Goal: Task Accomplishment & Management: Manage account settings

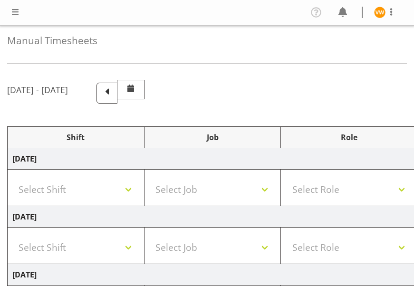
select select "67675"
select select "7759"
select select "47"
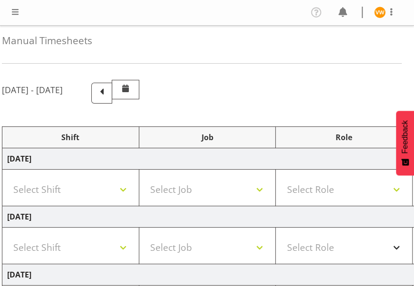
scroll to position [0, 6]
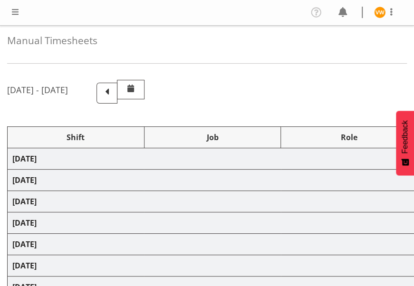
select select "67675"
select select "7759"
select select "47"
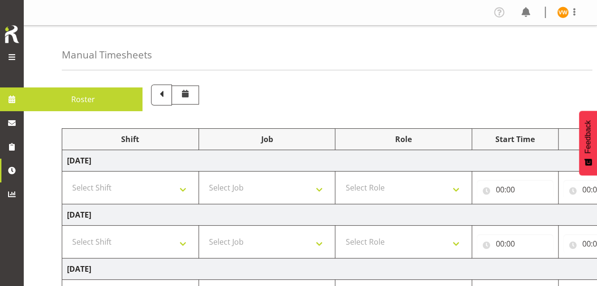
click at [10, 55] on span at bounding box center [11, 56] width 11 height 11
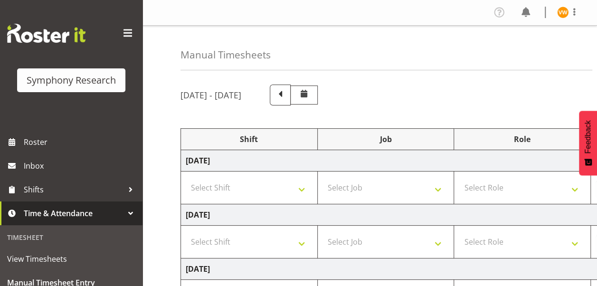
click at [113, 215] on span "Time & Attendance" at bounding box center [74, 213] width 100 height 14
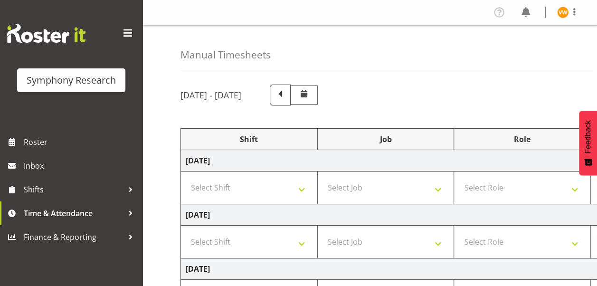
click at [310, 94] on span at bounding box center [303, 93] width 11 height 11
click at [286, 93] on span at bounding box center [280, 94] width 12 height 12
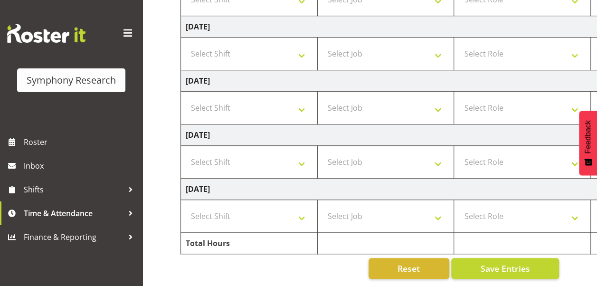
scroll to position [301, 0]
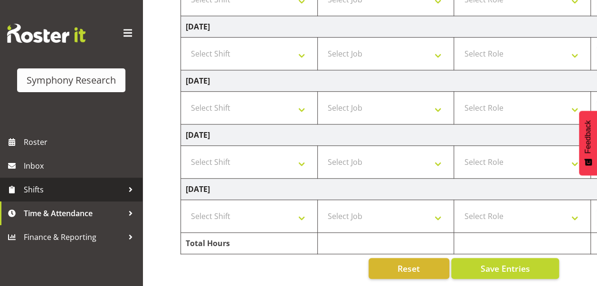
click at [36, 193] on span "Shifts" at bounding box center [74, 189] width 100 height 14
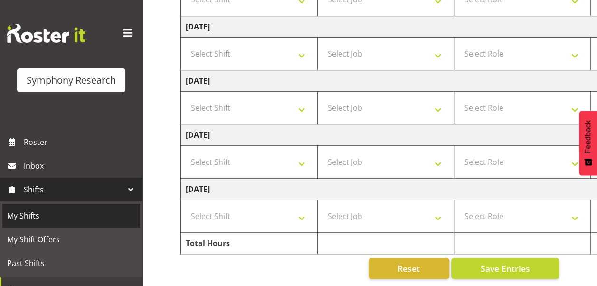
click at [27, 221] on span "My Shifts" at bounding box center [71, 215] width 128 height 14
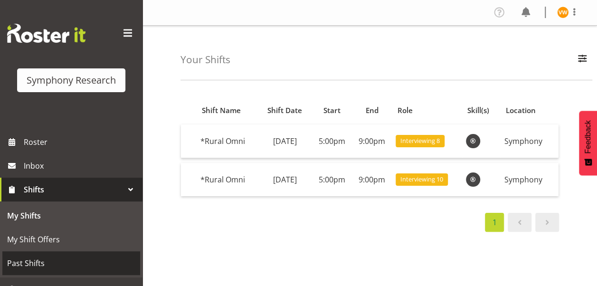
click at [37, 264] on span "Past Shifts" at bounding box center [71, 263] width 128 height 14
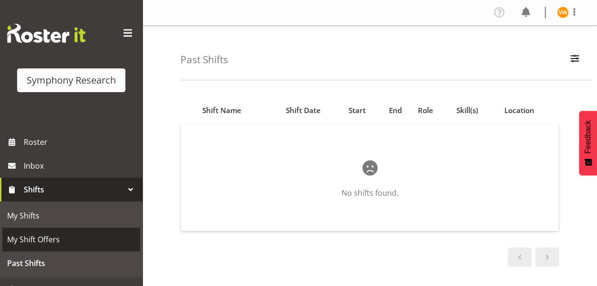
click at [36, 246] on link "My Shift Offers" at bounding box center [71, 239] width 138 height 24
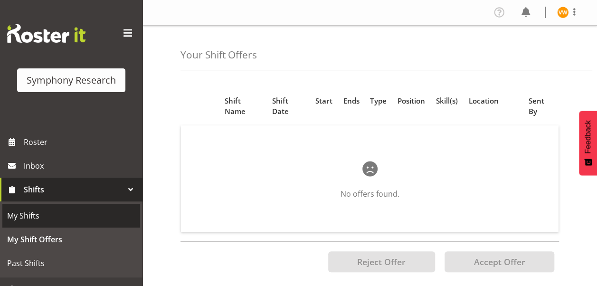
click at [53, 219] on span "My Shifts" at bounding box center [71, 215] width 128 height 14
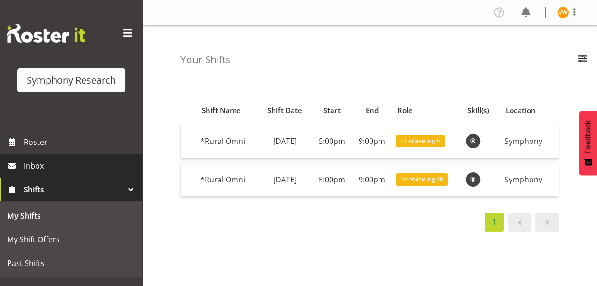
click at [36, 169] on span "Inbox" at bounding box center [81, 166] width 114 height 14
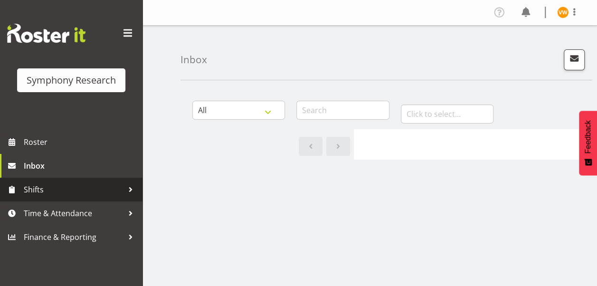
click at [130, 191] on div at bounding box center [130, 189] width 14 height 14
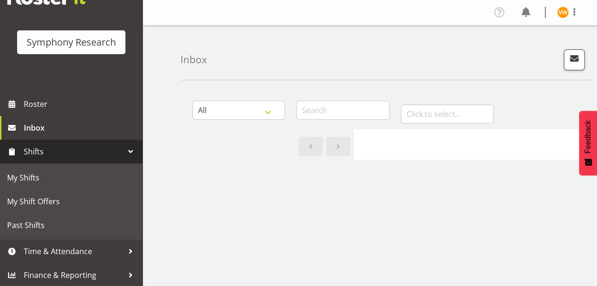
scroll to position [39, 0]
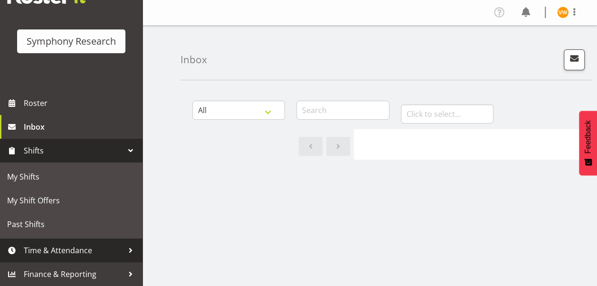
click at [123, 248] on div at bounding box center [130, 250] width 14 height 14
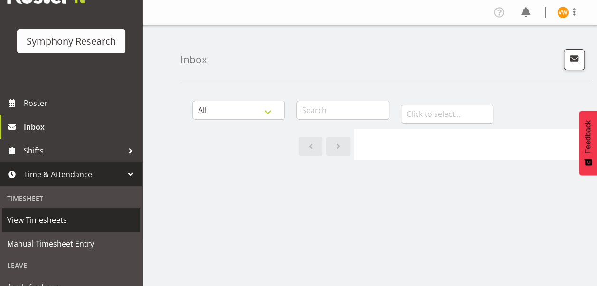
click at [53, 219] on span "View Timesheets" at bounding box center [71, 220] width 128 height 14
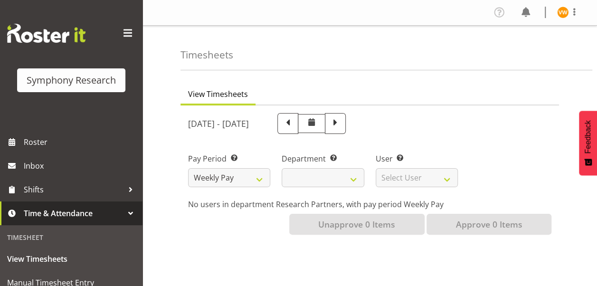
select select
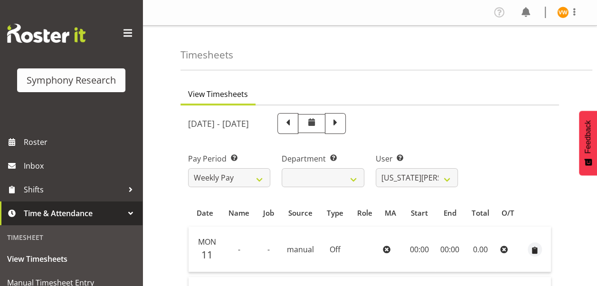
scroll to position [1, 0]
click at [155, 285] on html "Symphony Research Roster Inbox Shifts Time & Attendance Timesheet View Timeshee…" at bounding box center [298, 142] width 597 height 286
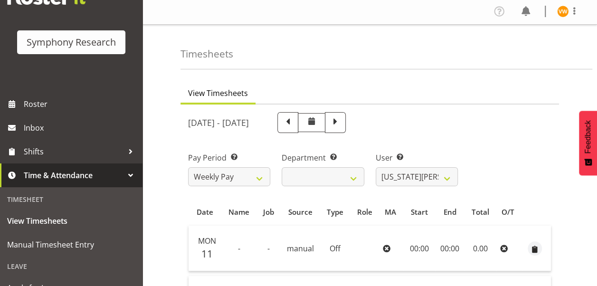
scroll to position [57, 0]
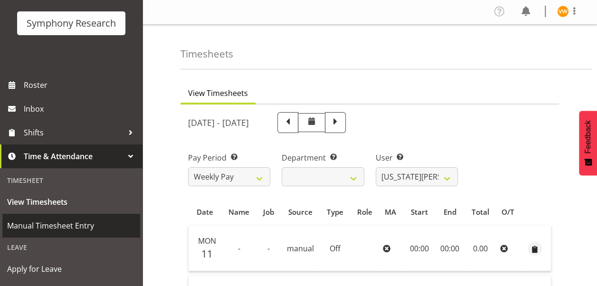
click at [71, 226] on span "Manual Timesheet Entry" at bounding box center [71, 225] width 128 height 14
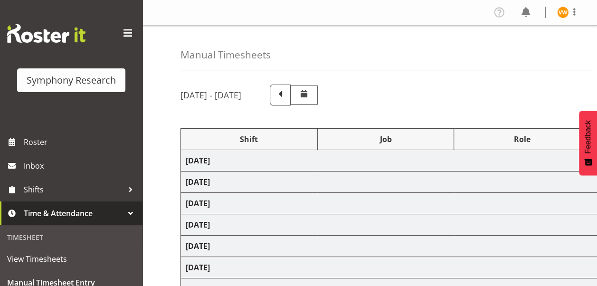
select select "67675"
select select "7759"
select select "47"
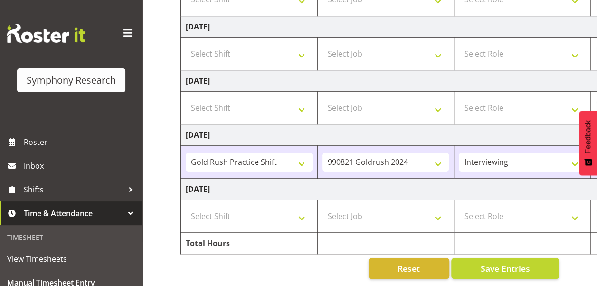
scroll to position [301, 0]
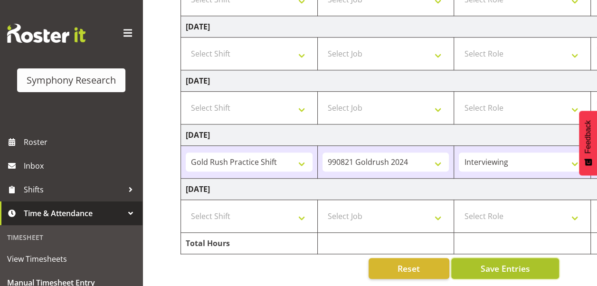
click at [523, 262] on span "Save Entries" at bounding box center [504, 268] width 49 height 12
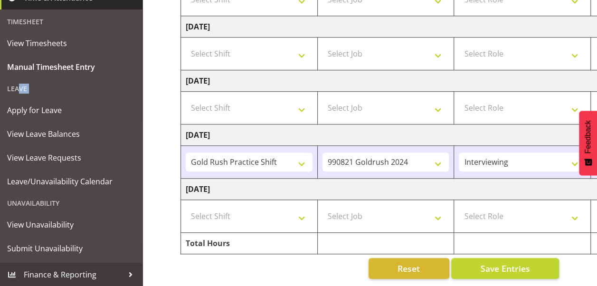
scroll to position [216, 0]
click at [42, 201] on div "Unavailability" at bounding box center [71, 202] width 138 height 19
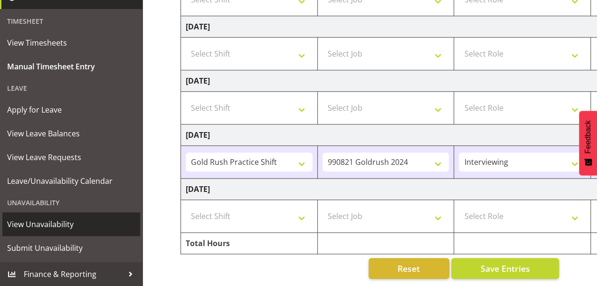
click at [43, 225] on span "View Unavailability" at bounding box center [71, 224] width 128 height 14
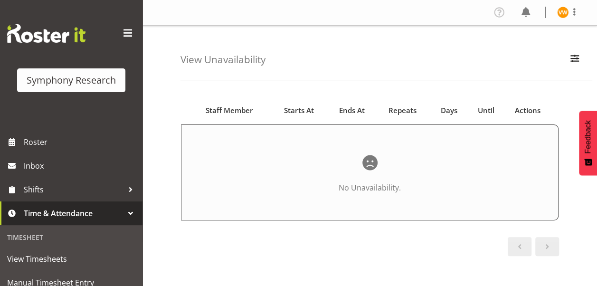
click at [65, 239] on div "Timesheet" at bounding box center [71, 236] width 138 height 19
click at [38, 230] on div "Timesheet" at bounding box center [71, 236] width 138 height 19
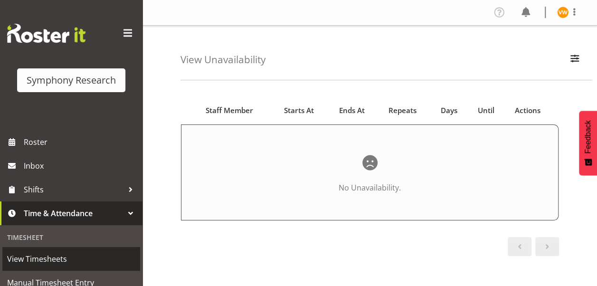
drag, startPoint x: 38, startPoint y: 230, endPoint x: 66, endPoint y: 265, distance: 45.2
click at [70, 264] on span "View Timesheets" at bounding box center [71, 259] width 128 height 14
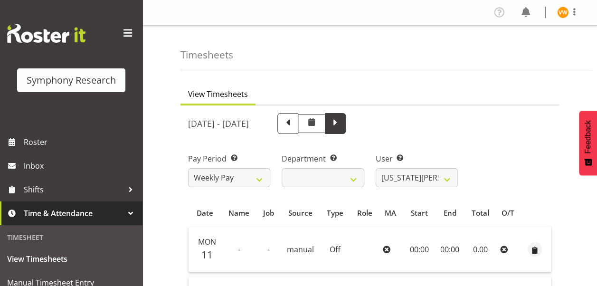
click at [341, 122] on span at bounding box center [335, 122] width 12 height 12
select select
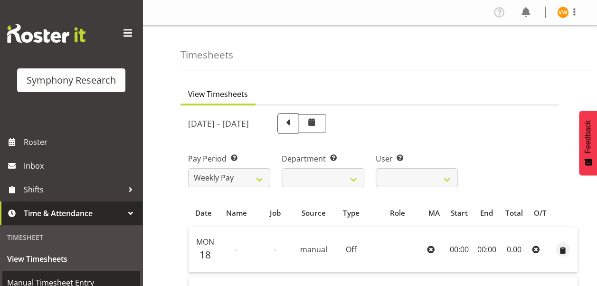
click at [132, 278] on link "Manual Timesheet Entry" at bounding box center [71, 283] width 138 height 24
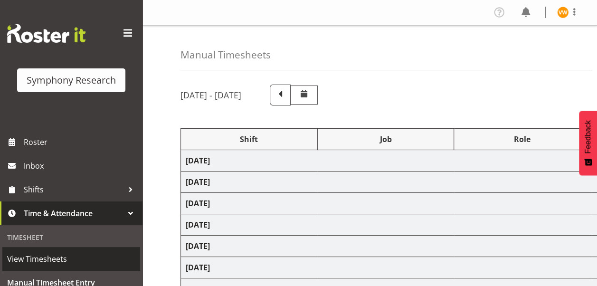
select select "67675"
select select "7759"
select select "47"
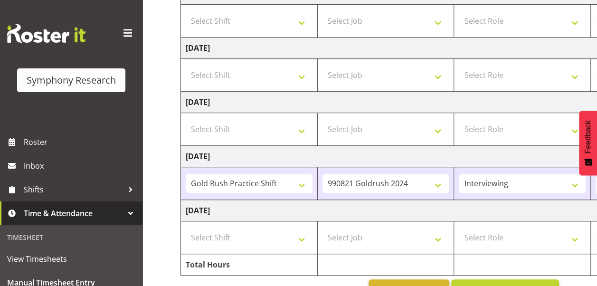
scroll to position [278, 0]
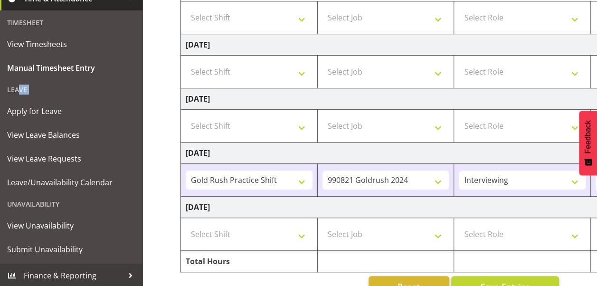
scroll to position [216, 0]
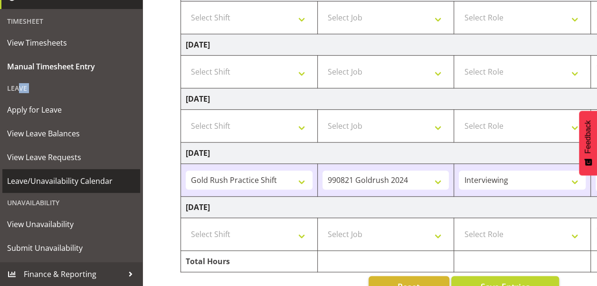
click at [51, 182] on span "Leave/Unavailability Calendar" at bounding box center [71, 181] width 128 height 14
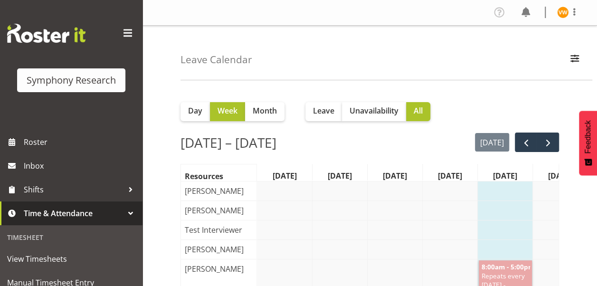
scroll to position [0, 14]
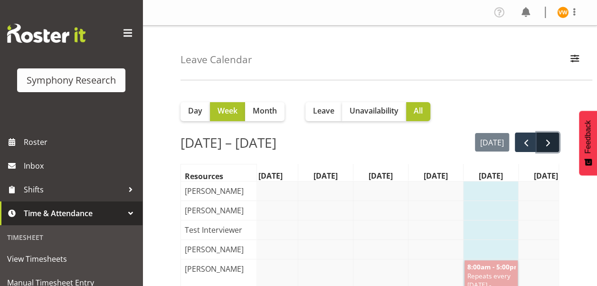
click at [545, 140] on span "next" at bounding box center [547, 142] width 11 height 11
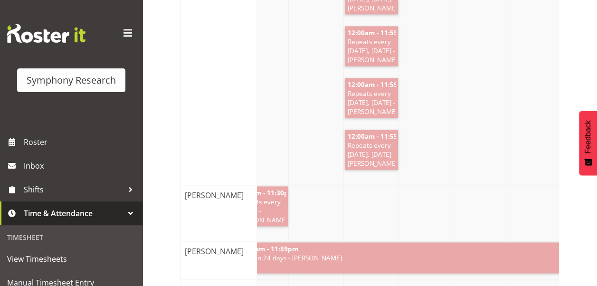
scroll to position [2551, 0]
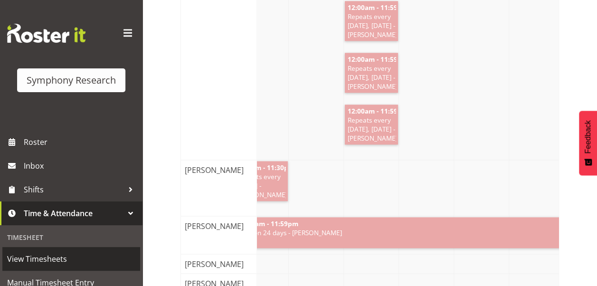
click at [61, 263] on span "View Timesheets" at bounding box center [71, 259] width 128 height 14
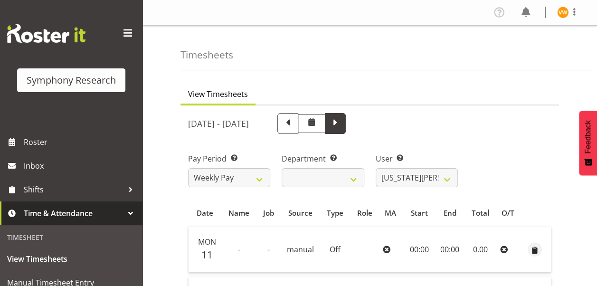
click at [341, 125] on span at bounding box center [335, 122] width 12 height 12
select select
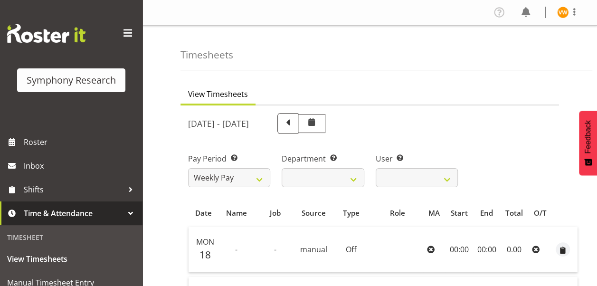
click at [317, 120] on span at bounding box center [311, 121] width 11 height 11
click at [317, 122] on span at bounding box center [311, 121] width 11 height 11
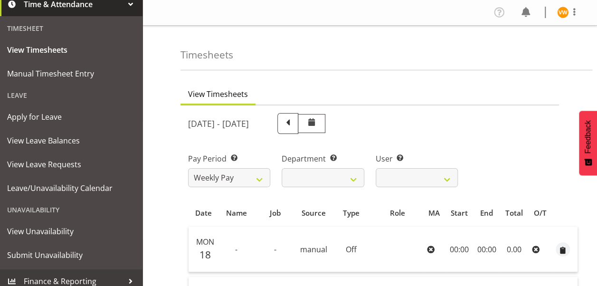
scroll to position [216, 0]
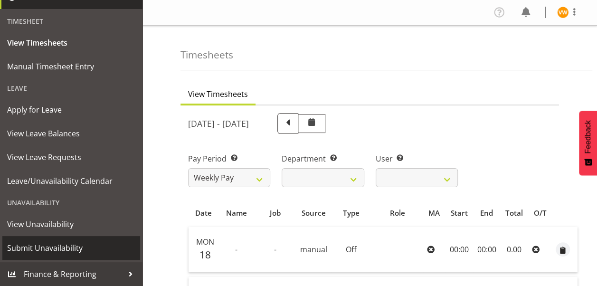
click span "Submit Unavailability"
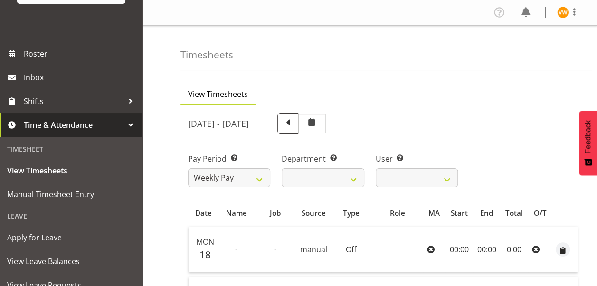
scroll to position [61, 0]
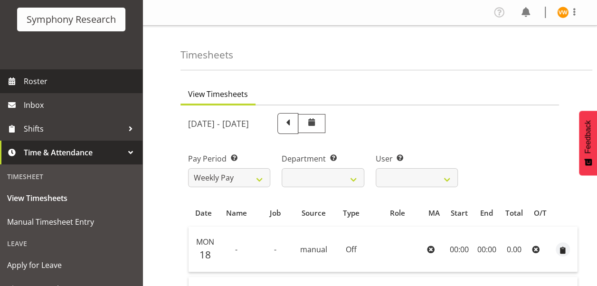
click span "Roster"
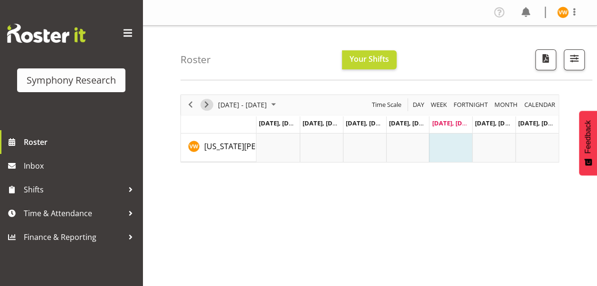
click at [205, 109] on span "Next" at bounding box center [206, 105] width 11 height 12
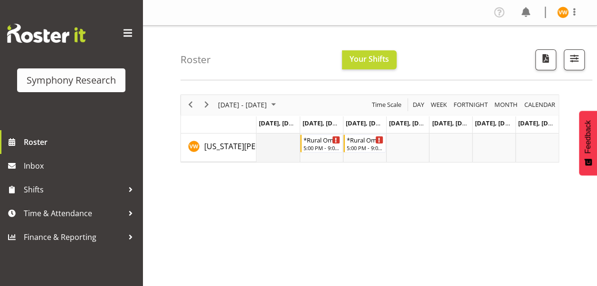
click at [276, 142] on td "Timeline Week of August 29, 2025" at bounding box center [277, 147] width 43 height 28
click at [276, 145] on td "Timeline Week of August 29, 2025" at bounding box center [277, 147] width 43 height 28
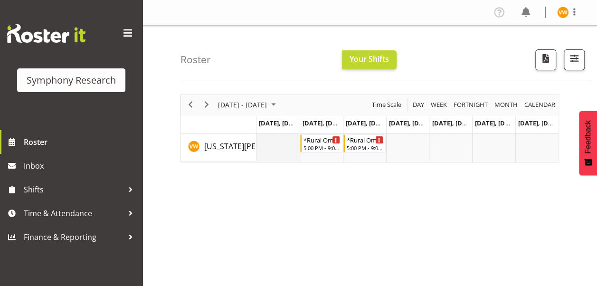
click at [270, 149] on td "Timeline Week of August 29, 2025" at bounding box center [277, 147] width 43 height 28
click at [136, 278] on div "Symphony Research Roster Inbox Shifts Time & Attendance Finance & Reporting" at bounding box center [71, 143] width 142 height 286
click at [188, 211] on div "August 25 - 31, 2025 Today Day Week Fortnight Month calendar Month Agenda Time …" at bounding box center [388, 277] width 416 height 380
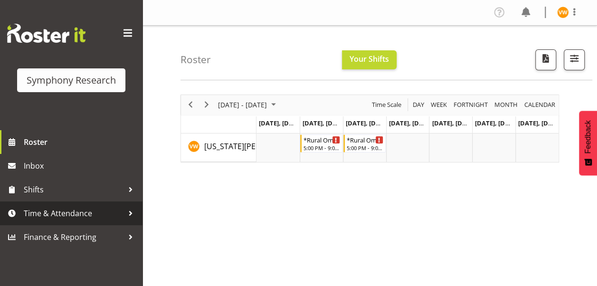
click at [129, 215] on div at bounding box center [130, 213] width 14 height 14
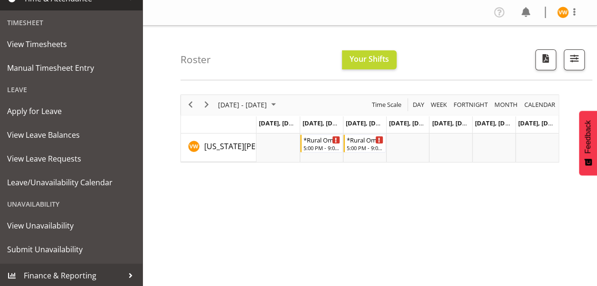
scroll to position [216, 0]
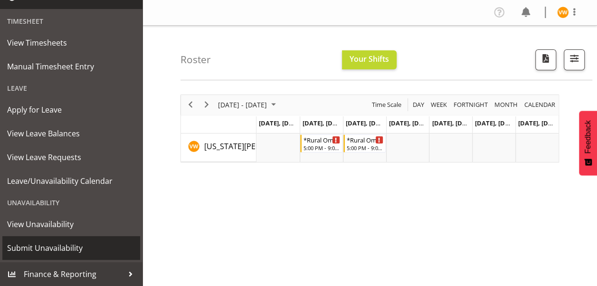
click at [75, 247] on span "Submit Unavailability" at bounding box center [71, 248] width 128 height 14
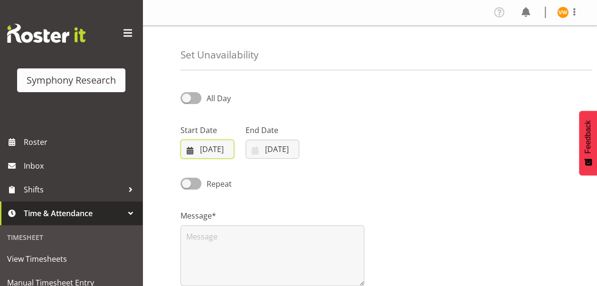
click at [210, 148] on input "[DATE]" at bounding box center [207, 149] width 54 height 19
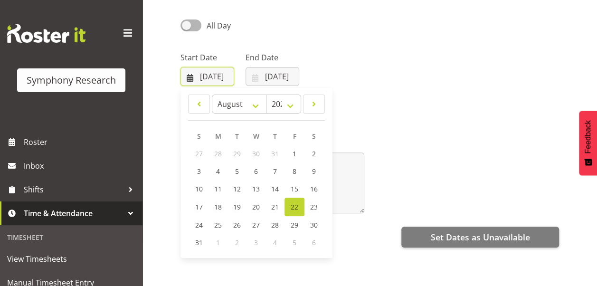
scroll to position [76, 0]
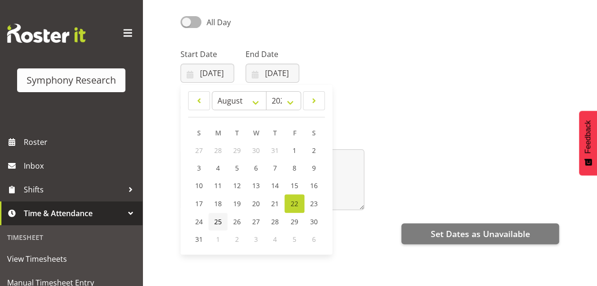
click at [219, 219] on span "25" at bounding box center [218, 221] width 8 height 9
type input "[DATE]"
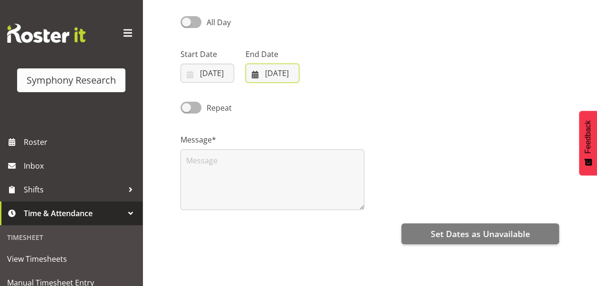
click at [286, 72] on input "[DATE]" at bounding box center [272, 73] width 54 height 19
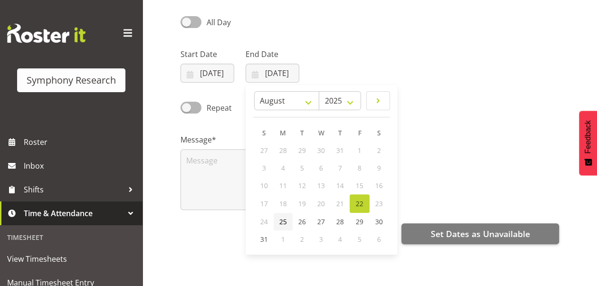
click at [281, 221] on span "25" at bounding box center [283, 221] width 8 height 9
type input "[DATE]"
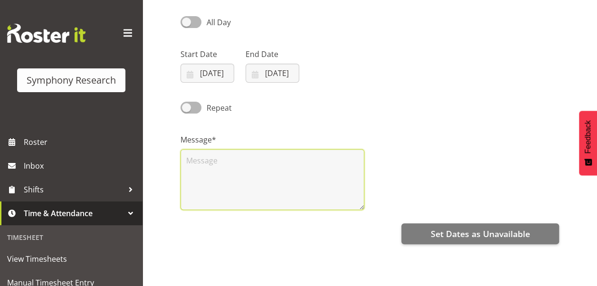
click at [218, 159] on textarea at bounding box center [272, 179] width 184 height 61
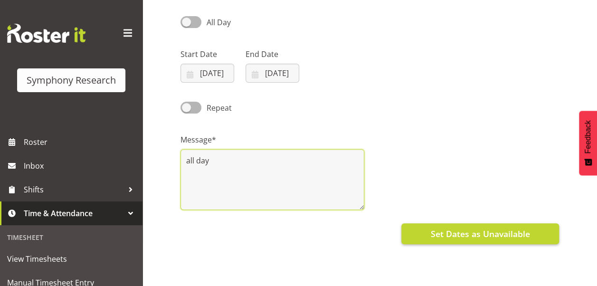
type textarea "all day"
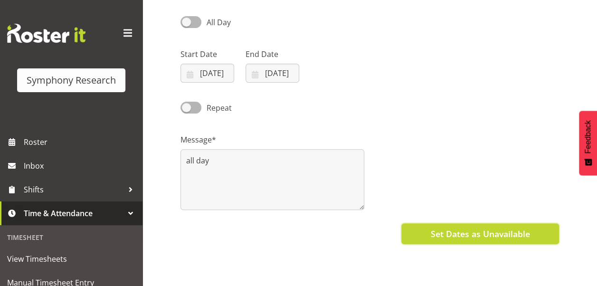
click at [475, 233] on span "Set Dates as Unavailable" at bounding box center [479, 233] width 99 height 12
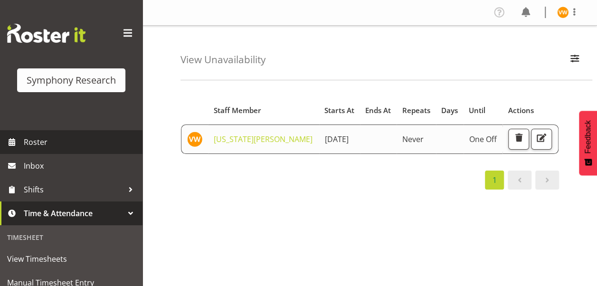
click at [40, 143] on span "Roster" at bounding box center [81, 142] width 114 height 14
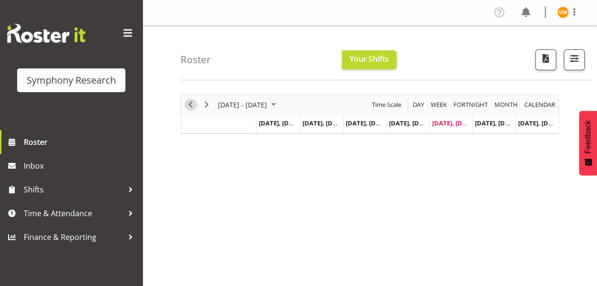
click at [192, 104] on span "Previous" at bounding box center [190, 105] width 11 height 12
click at [207, 105] on span "Next" at bounding box center [206, 105] width 11 height 12
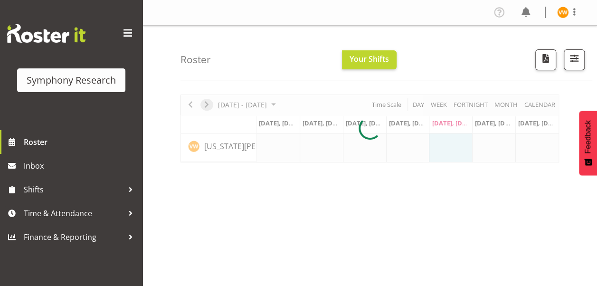
click at [207, 105] on div at bounding box center [369, 128] width 378 height 68
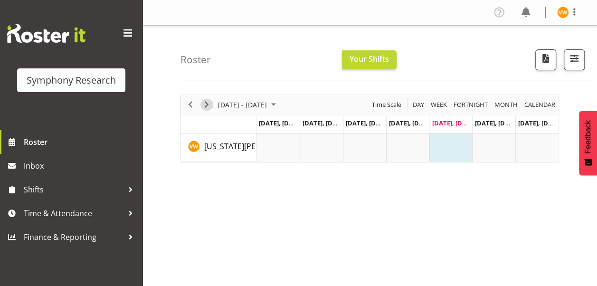
click at [207, 105] on div "August 18 - 24, 2025 Today Day Week Fortnight Month calendar Month Agenda Time …" at bounding box center [369, 128] width 378 height 68
click at [207, 105] on span "Next" at bounding box center [206, 105] width 11 height 12
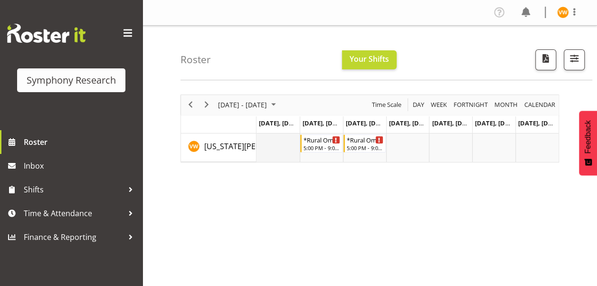
click at [286, 138] on td "Timeline Week of August 29, 2025" at bounding box center [277, 147] width 43 height 28
click at [283, 141] on td "Timeline Week of August 29, 2025" at bounding box center [277, 147] width 43 height 28
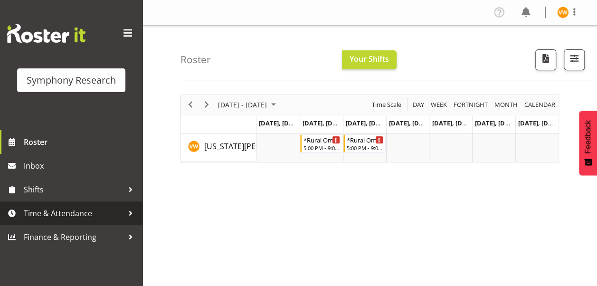
click at [138, 218] on link "Time & Attendance" at bounding box center [71, 213] width 142 height 24
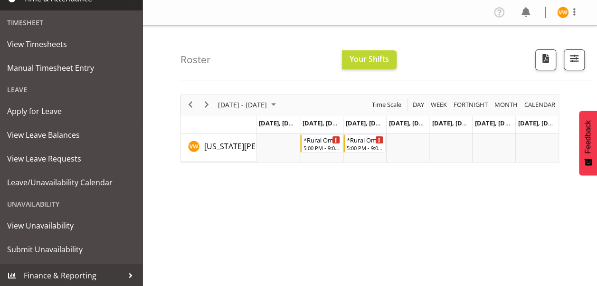
scroll to position [216, 0]
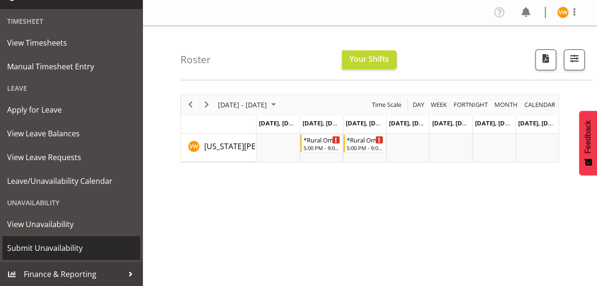
click at [77, 252] on span "Submit Unavailability" at bounding box center [71, 248] width 128 height 14
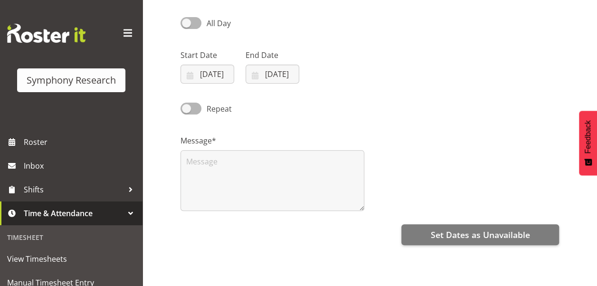
scroll to position [76, 0]
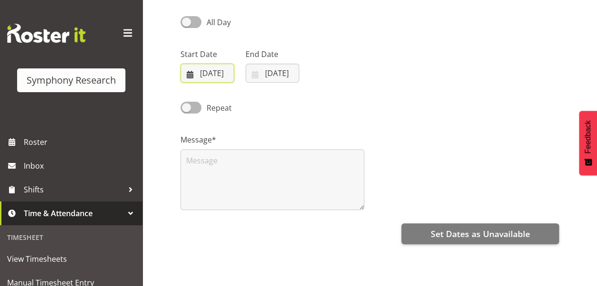
click at [213, 76] on input "[DATE]" at bounding box center [207, 73] width 54 height 19
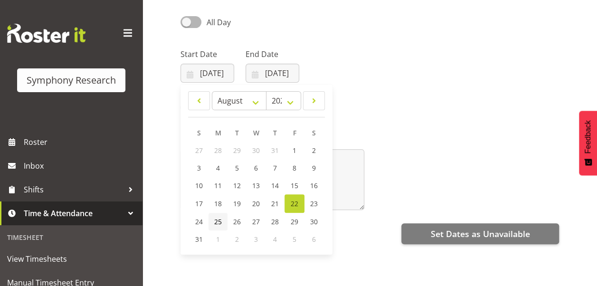
click at [217, 222] on span "25" at bounding box center [218, 221] width 8 height 9
type input "[DATE]"
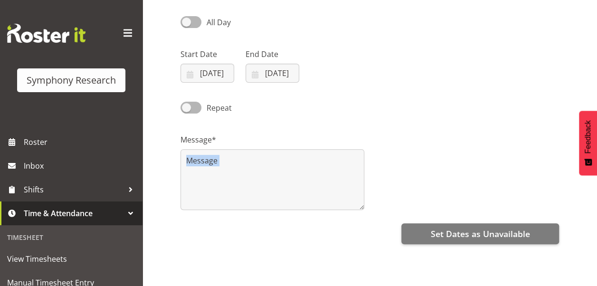
drag, startPoint x: 217, startPoint y: 222, endPoint x: 238, endPoint y: 141, distance: 83.3
click at [238, 141] on div "All Day Start Date [DATE] January February March April May June July August Sep…" at bounding box center [388, 191] width 416 height 380
drag, startPoint x: 238, startPoint y: 141, endPoint x: 254, endPoint y: 75, distance: 68.5
click at [254, 75] on div "Start Date [DATE] January February March April May June July August September O…" at bounding box center [370, 61] width 390 height 53
click at [254, 75] on input "[DATE]" at bounding box center [272, 73] width 54 height 19
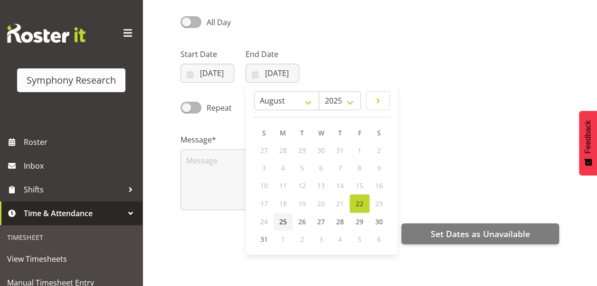
click at [281, 222] on span "25" at bounding box center [283, 221] width 8 height 9
type input "[DATE]"
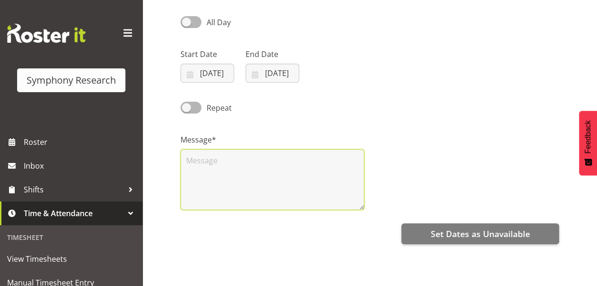
click at [201, 160] on textarea at bounding box center [272, 179] width 184 height 61
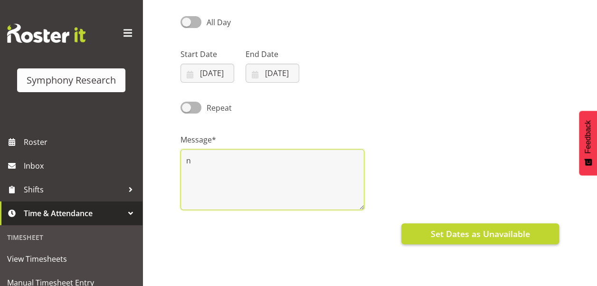
type textarea "n"
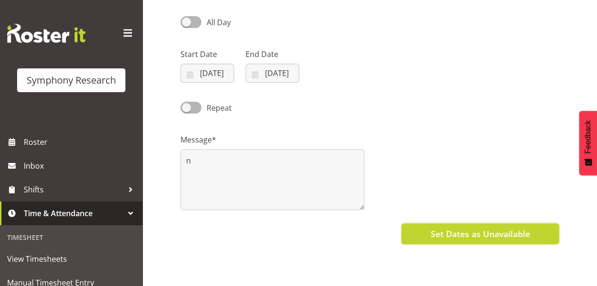
click at [478, 233] on span "Set Dates as Unavailable" at bounding box center [479, 233] width 99 height 12
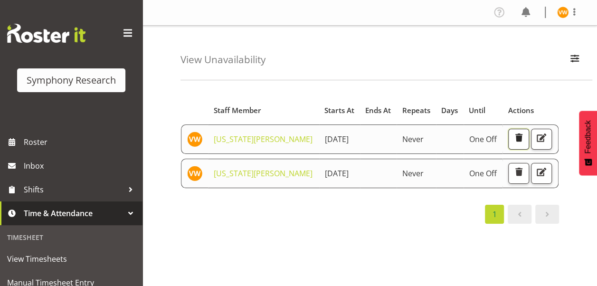
click at [517, 139] on span "button" at bounding box center [518, 138] width 12 height 12
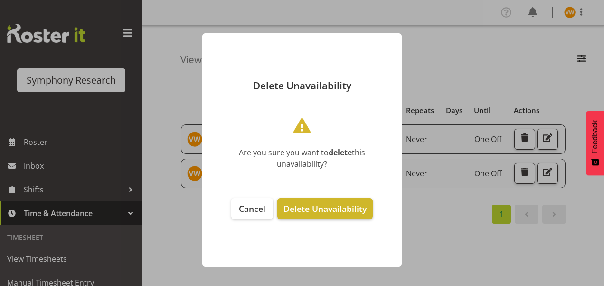
click at [333, 206] on span "Delete Unavailability" at bounding box center [324, 208] width 83 height 11
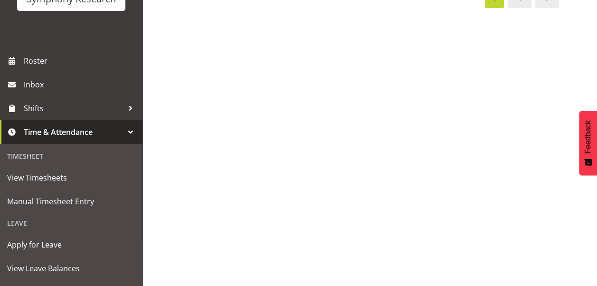
scroll to position [95, 0]
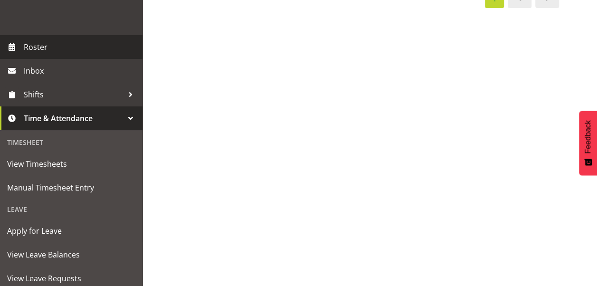
click at [55, 48] on span "Roster" at bounding box center [81, 47] width 114 height 14
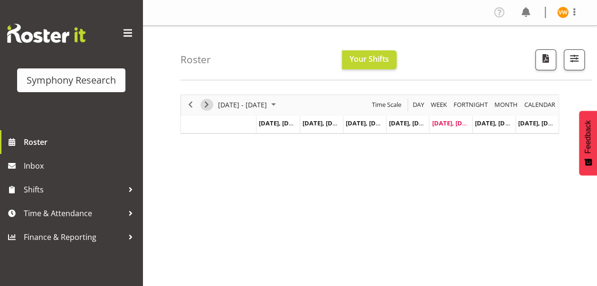
click at [207, 104] on span "Next" at bounding box center [206, 105] width 11 height 12
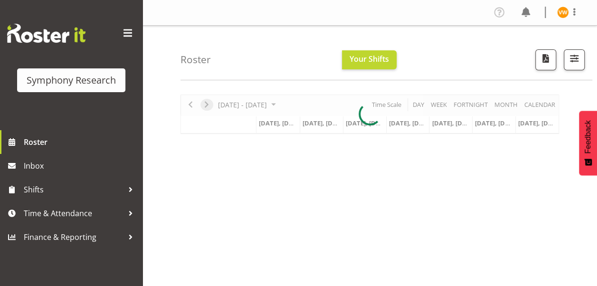
click at [207, 104] on div at bounding box center [369, 113] width 378 height 39
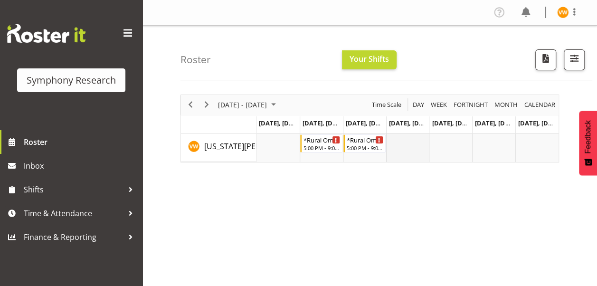
click at [407, 143] on td "Timeline Week of August 29, 2025" at bounding box center [407, 147] width 43 height 28
click at [401, 146] on td "Timeline Week of August 29, 2025" at bounding box center [407, 147] width 43 height 28
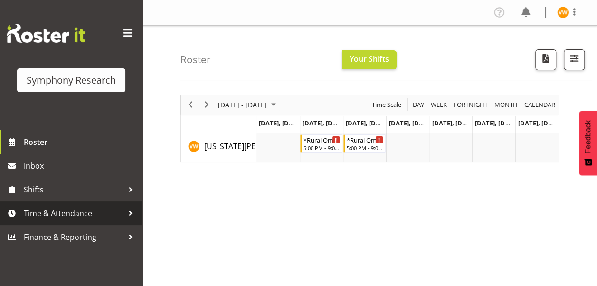
click at [89, 213] on span "Time & Attendance" at bounding box center [74, 213] width 100 height 14
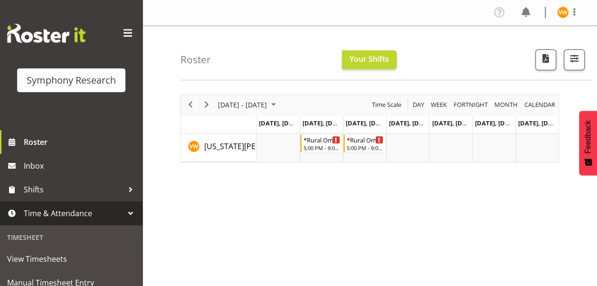
click at [123, 213] on div at bounding box center [130, 213] width 14 height 14
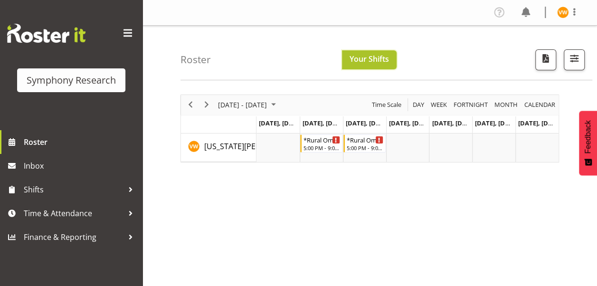
click at [384, 57] on span "Your Shifts" at bounding box center [368, 59] width 39 height 10
click at [575, 56] on span "button" at bounding box center [574, 58] width 12 height 12
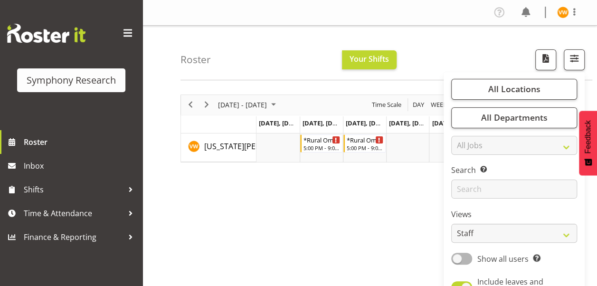
click at [358, 215] on div "August 25 - 31, 2025 Today Day Week Fortnight Month calendar Month Agenda Time …" at bounding box center [388, 277] width 416 height 380
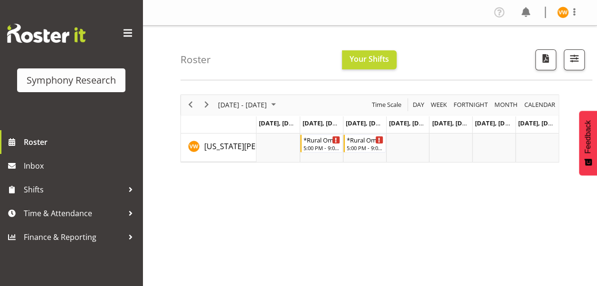
click at [587, 150] on span "Feedback" at bounding box center [588, 136] width 9 height 33
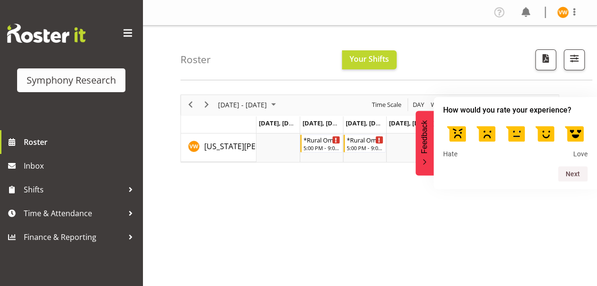
click at [335, 248] on div "August 25 - 31, 2025 Today Day Week Fortnight Month calendar Month Agenda Time …" at bounding box center [388, 277] width 416 height 380
click at [311, 250] on div "August 25 - 31, 2025 Today Day Week Fortnight Month calendar Month Agenda Time …" at bounding box center [388, 277] width 416 height 380
click at [390, 244] on body "Symphony Research Roster Inbox Shifts Time & Attendance Finance & Reporting Pro…" at bounding box center [298, 143] width 597 height 286
click at [326, 222] on div "August 25 - 31, 2025 Today Day Week Fortnight Month calendar Month Agenda Time …" at bounding box center [388, 277] width 416 height 380
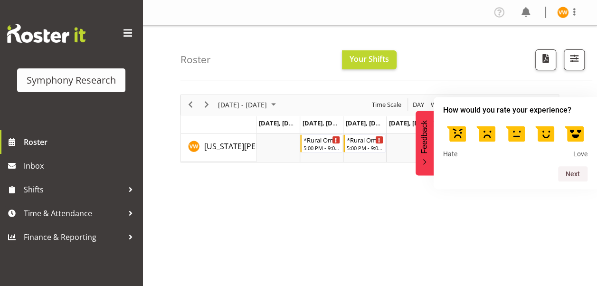
click at [310, 107] on div "August 25 - 31, 2025 Today Day Week Fortnight Month calendar Month Agenda Time …" at bounding box center [369, 105] width 377 height 20
drag, startPoint x: 310, startPoint y: 107, endPoint x: 296, endPoint y: 104, distance: 13.6
click at [296, 104] on div "August 25 - 31, 2025 Today Day Week Fortnight Month calendar Month Agenda Time …" at bounding box center [369, 105] width 377 height 20
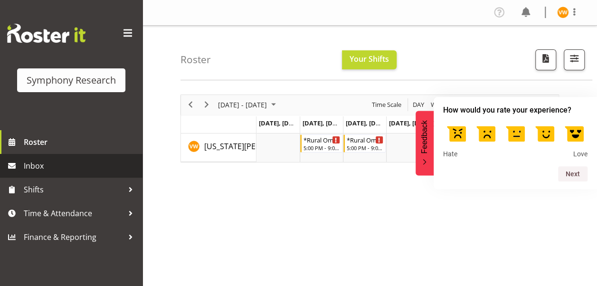
click at [38, 165] on span "Inbox" at bounding box center [81, 166] width 114 height 14
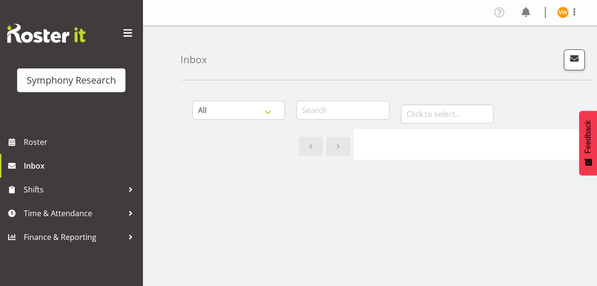
click at [140, 280] on div "Symphony Research Roster Inbox Shifts Time & Attendance Finance & Reporting" at bounding box center [71, 143] width 142 height 286
drag, startPoint x: 140, startPoint y: 280, endPoint x: 132, endPoint y: 282, distance: 8.2
click at [132, 282] on div "Symphony Research Roster Inbox Shifts Time & Attendance Finance & Reporting" at bounding box center [71, 143] width 142 height 286
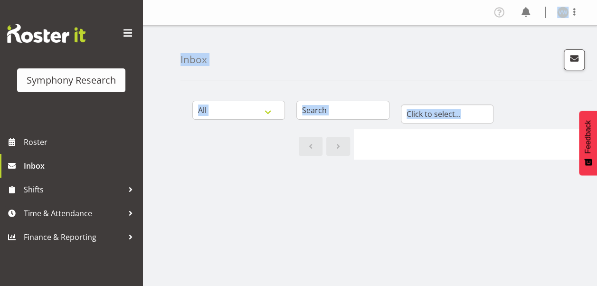
drag, startPoint x: 132, startPoint y: 282, endPoint x: 157, endPoint y: 211, distance: 74.6
click at [157, 211] on div "Symphony Research Roster Inbox Shifts Time & Attendance Finance & Reporting Pro…" at bounding box center [298, 233] width 597 height 467
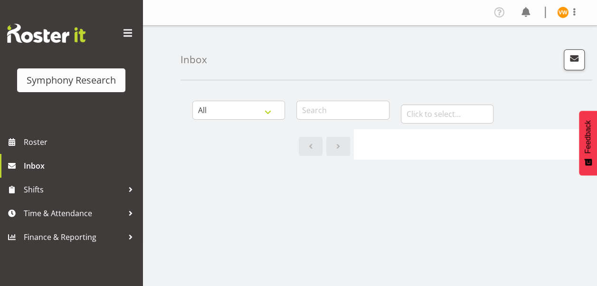
drag, startPoint x: 157, startPoint y: 211, endPoint x: 137, endPoint y: 283, distance: 74.0
click at [137, 283] on div "Symphony Research Roster Inbox Shifts Time & Attendance Finance & Reporting" at bounding box center [71, 143] width 142 height 286
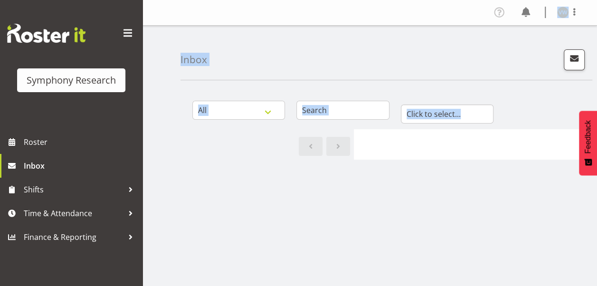
drag, startPoint x: 137, startPoint y: 283, endPoint x: 179, endPoint y: 172, distance: 117.8
click at [179, 172] on div "Symphony Research Roster Inbox Shifts Time & Attendance Finance & Reporting Pro…" at bounding box center [298, 233] width 597 height 467
click at [260, 214] on div "All General Shift Offers Shift Swap Offers Leave Requests January February Marc…" at bounding box center [388, 277] width 416 height 380
drag, startPoint x: 260, startPoint y: 214, endPoint x: 107, endPoint y: 279, distance: 166.3
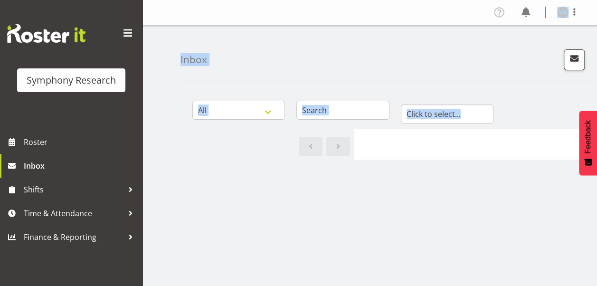
click at [107, 279] on div "Symphony Research Roster Inbox Shifts Time & Attendance Finance & Reporting Pro…" at bounding box center [298, 233] width 597 height 467
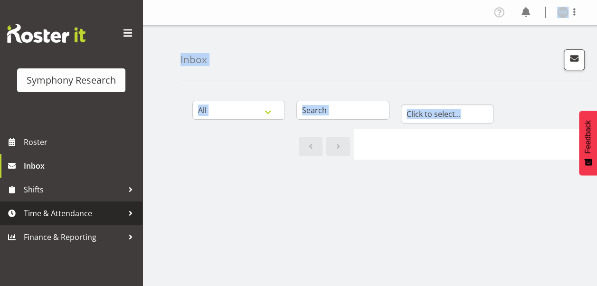
click at [38, 215] on span "Time & Attendance" at bounding box center [74, 213] width 100 height 14
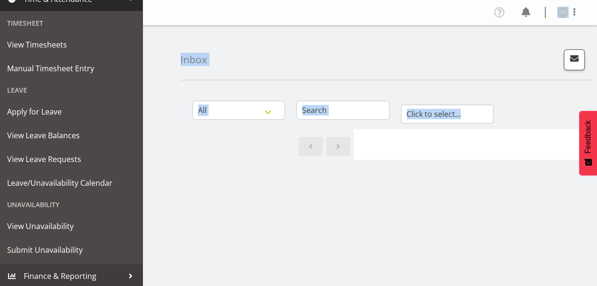
scroll to position [216, 0]
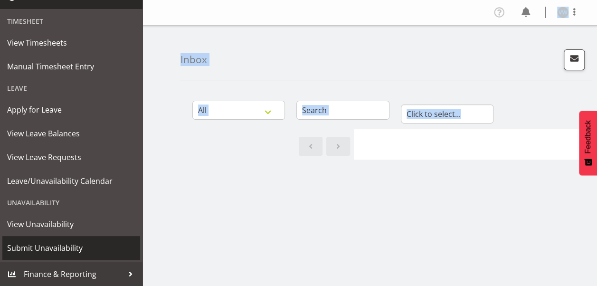
click at [61, 249] on span "Submit Unavailability" at bounding box center [71, 248] width 128 height 14
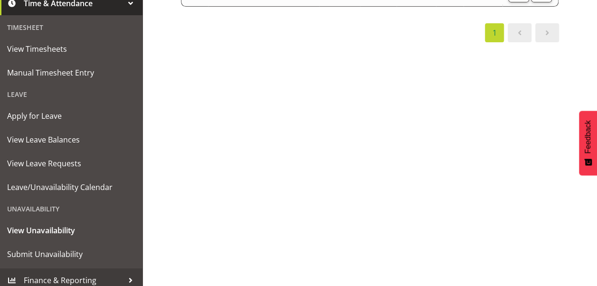
scroll to position [216, 0]
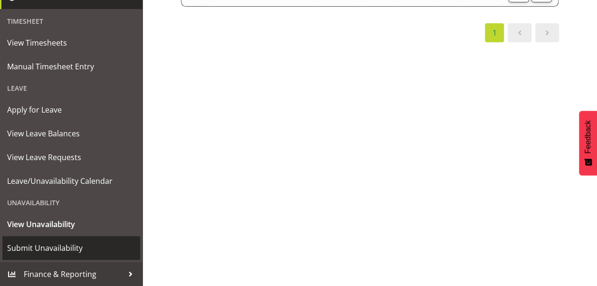
click at [54, 252] on span "Submit Unavailability" at bounding box center [71, 248] width 128 height 14
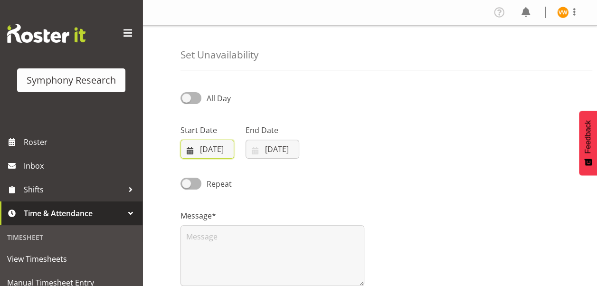
click at [191, 150] on input "[DATE]" at bounding box center [207, 149] width 54 height 19
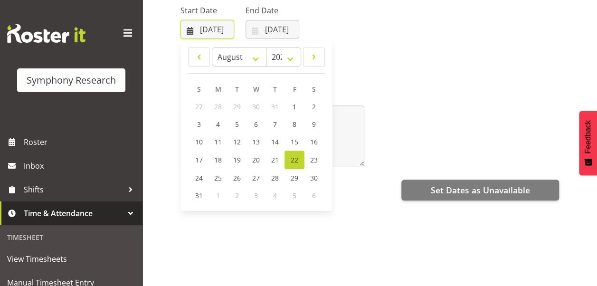
scroll to position [120, 0]
click at [276, 179] on span "28" at bounding box center [275, 177] width 8 height 9
type input "[DATE]"
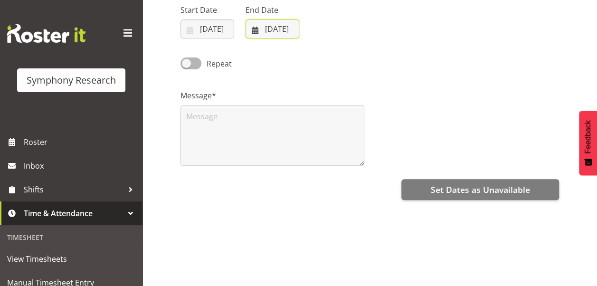
click at [274, 29] on input "[DATE]" at bounding box center [272, 28] width 54 height 19
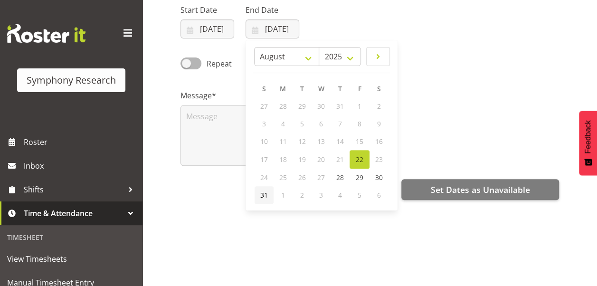
click at [264, 194] on span "31" at bounding box center [264, 194] width 8 height 9
type input "[DATE]"
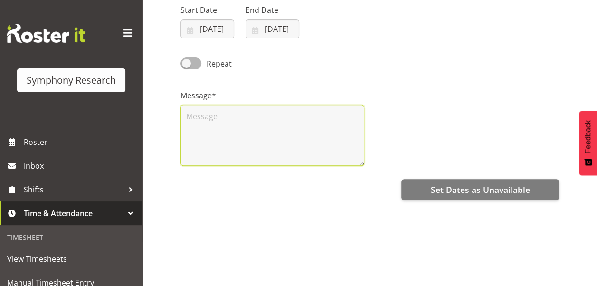
click at [208, 118] on textarea at bounding box center [272, 135] width 184 height 61
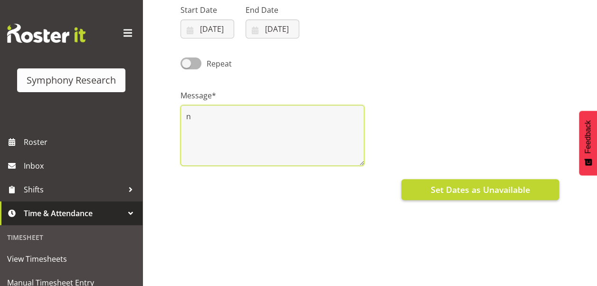
type textarea "n"
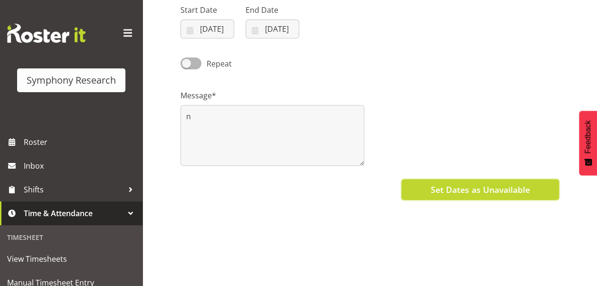
click at [506, 189] on span "Set Dates as Unavailable" at bounding box center [479, 189] width 99 height 12
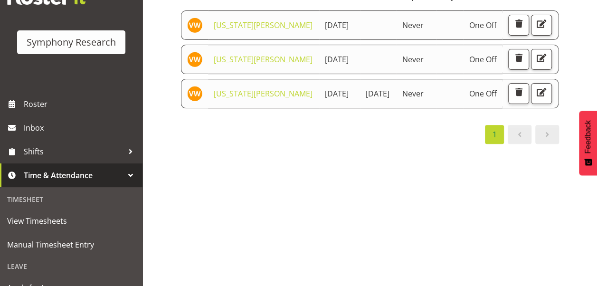
scroll to position [63, 0]
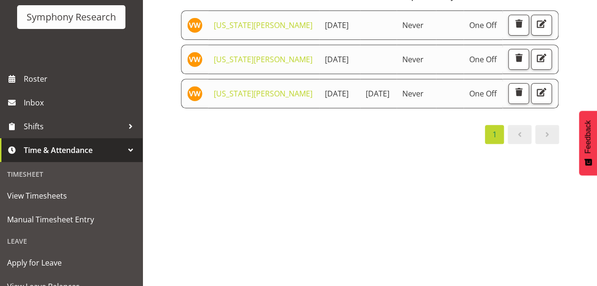
click at [123, 149] on div at bounding box center [130, 150] width 14 height 14
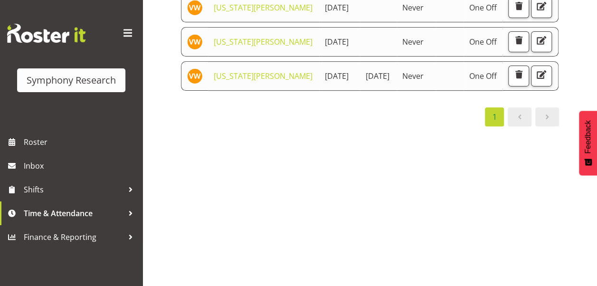
scroll to position [133, 0]
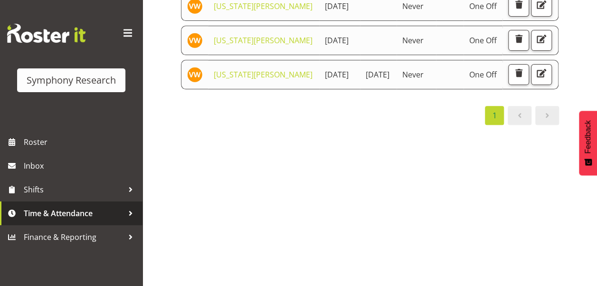
click at [116, 212] on span "Time & Attendance" at bounding box center [74, 213] width 100 height 14
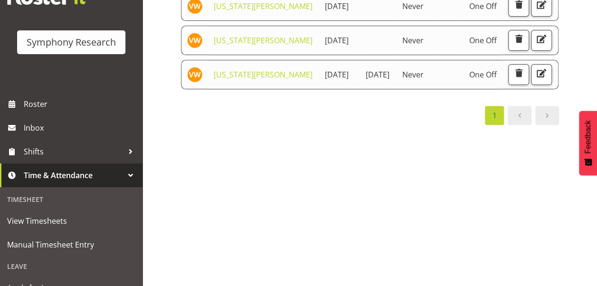
scroll to position [57, 0]
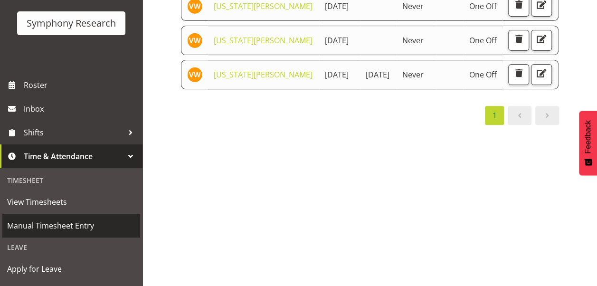
click at [70, 226] on span "Manual Timesheet Entry" at bounding box center [71, 225] width 128 height 14
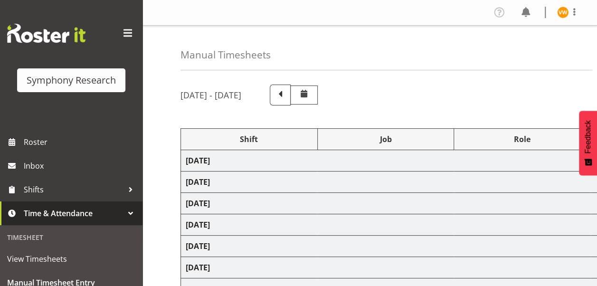
select select "67675"
select select "7759"
select select "47"
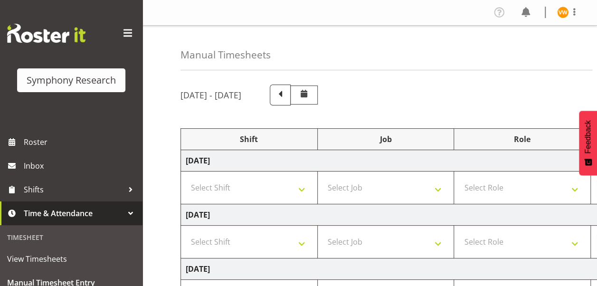
click at [310, 94] on span at bounding box center [303, 93] width 11 height 11
click at [310, 93] on span at bounding box center [303, 93] width 11 height 11
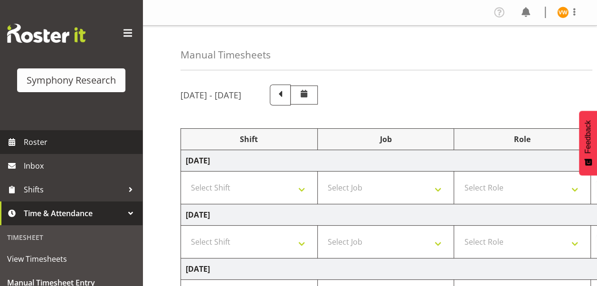
click at [42, 136] on span "Roster" at bounding box center [81, 142] width 114 height 14
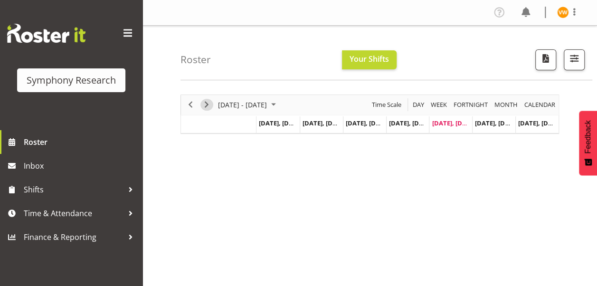
click at [207, 101] on span "Next" at bounding box center [206, 105] width 11 height 12
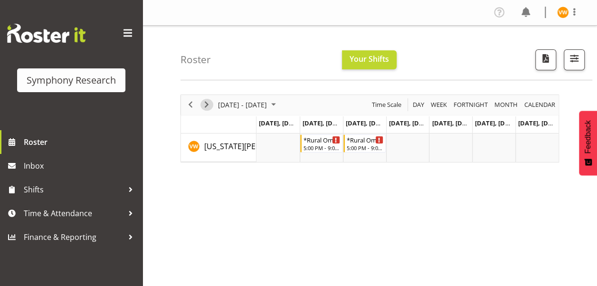
click at [207, 107] on span "Next" at bounding box center [206, 105] width 11 height 12
click at [309, 152] on td "Timeline Week of September 5, 2025" at bounding box center [321, 147] width 43 height 28
drag, startPoint x: 309, startPoint y: 152, endPoint x: 300, endPoint y: 159, distance: 11.2
click at [300, 159] on td "Timeline Week of September 5, 2025" at bounding box center [321, 147] width 43 height 28
click at [193, 106] on span "Previous" at bounding box center [190, 105] width 11 height 12
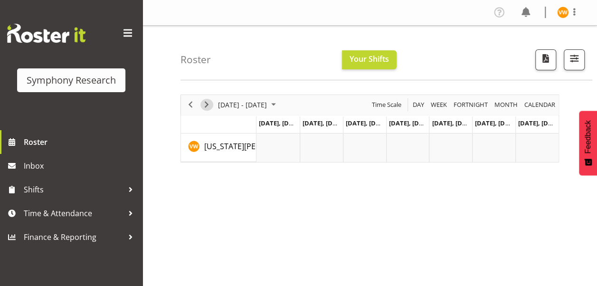
click at [207, 104] on span "Next" at bounding box center [206, 105] width 11 height 12
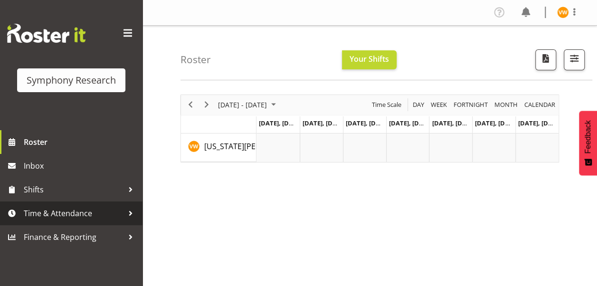
click at [77, 216] on span "Time & Attendance" at bounding box center [74, 213] width 100 height 14
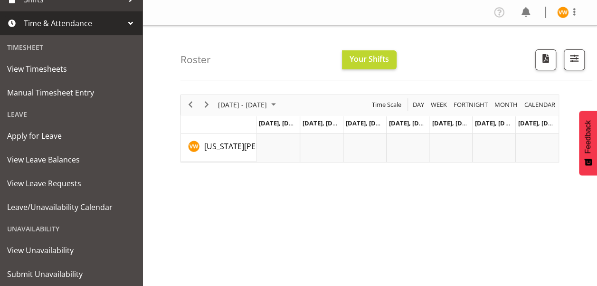
scroll to position [209, 0]
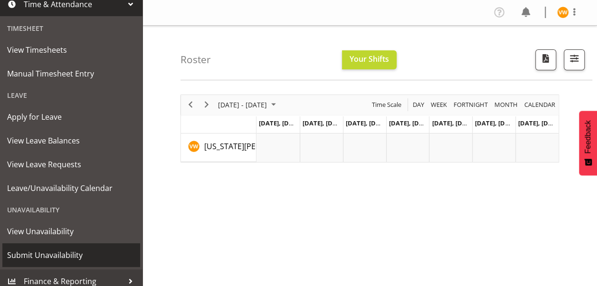
click at [76, 252] on span "Submit Unavailability" at bounding box center [71, 255] width 128 height 14
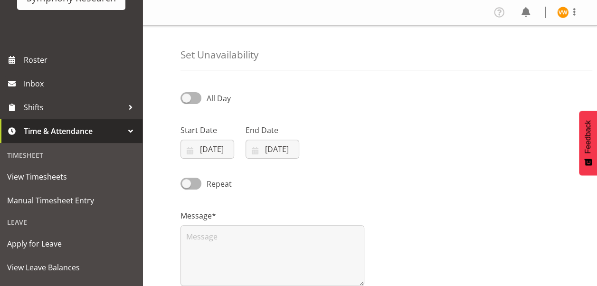
scroll to position [101, 0]
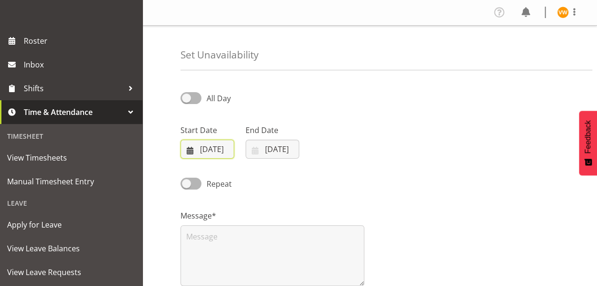
click at [189, 148] on input "22/08/2025" at bounding box center [207, 149] width 54 height 19
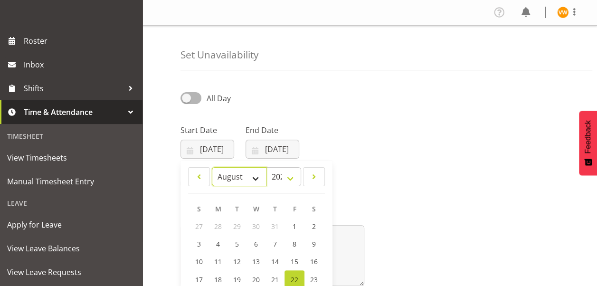
click at [257, 179] on select "January February March April May June July August September October November De…" at bounding box center [239, 176] width 55 height 19
select select "8"
click at [212, 167] on select "January February March April May June July August September October November De…" at bounding box center [239, 176] width 55 height 19
click at [239, 243] on link "9" at bounding box center [237, 244] width 19 height 18
type input "09/09/2025"
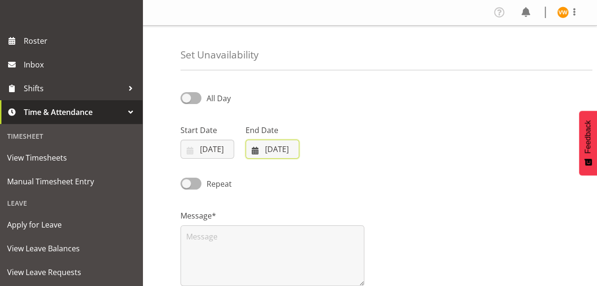
click at [275, 147] on input "22/08/2025" at bounding box center [272, 149] width 54 height 19
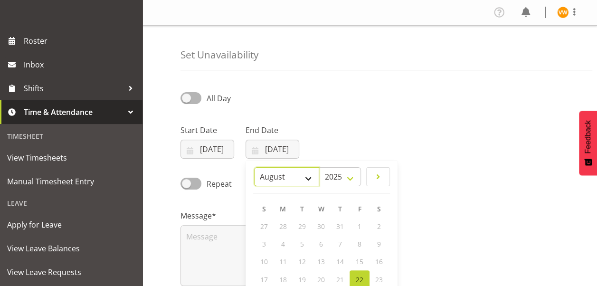
click at [309, 178] on select "January February March April May June July August September October November De…" at bounding box center [286, 176] width 65 height 19
select select "8"
click at [254, 167] on select "January February March April May June July August September October November De…" at bounding box center [286, 176] width 65 height 19
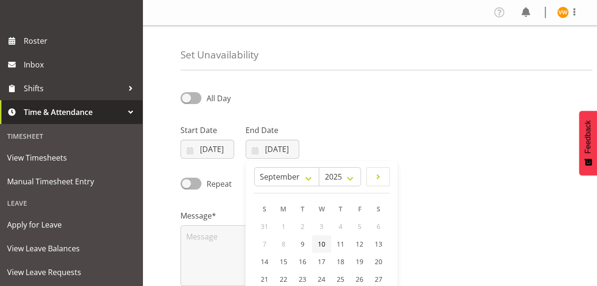
click at [325, 242] on span "10" at bounding box center [322, 243] width 8 height 9
type input "10/09/2025"
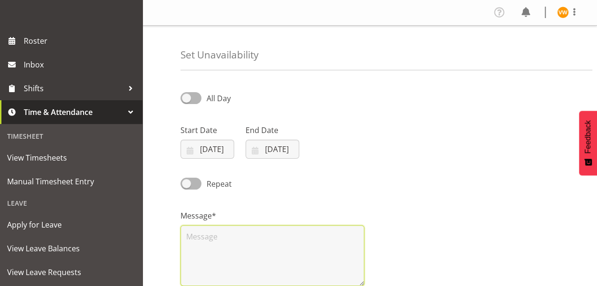
click at [205, 236] on textarea at bounding box center [272, 255] width 184 height 61
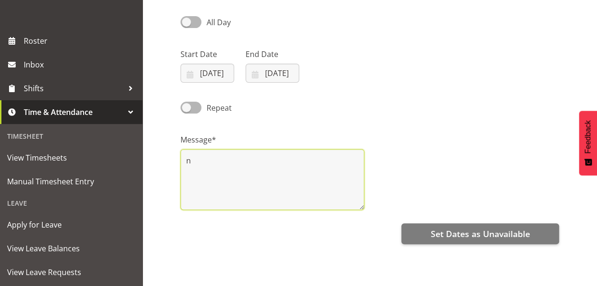
scroll to position [88, 0]
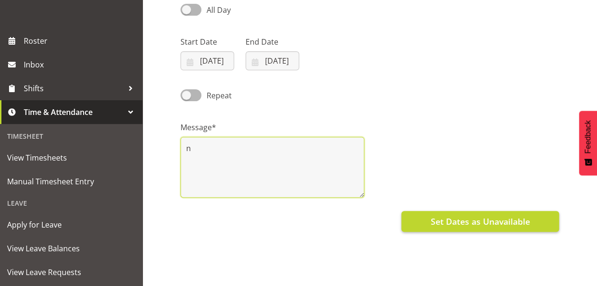
type textarea "n"
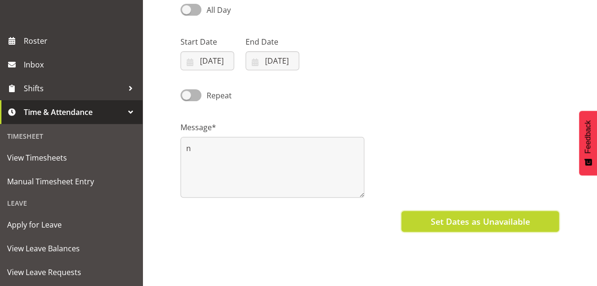
click at [478, 218] on span "Set Dates as Unavailable" at bounding box center [479, 221] width 99 height 12
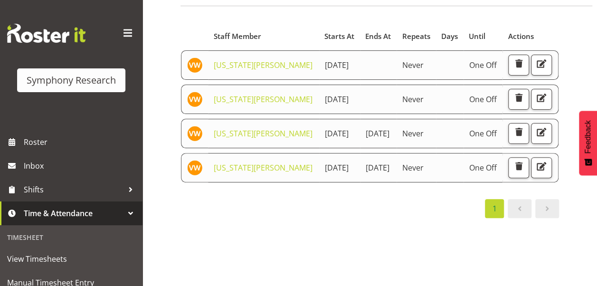
scroll to position [57, 0]
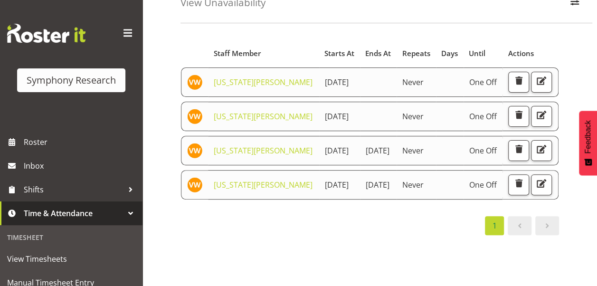
click at [80, 216] on span "Time & Attendance" at bounding box center [74, 213] width 100 height 14
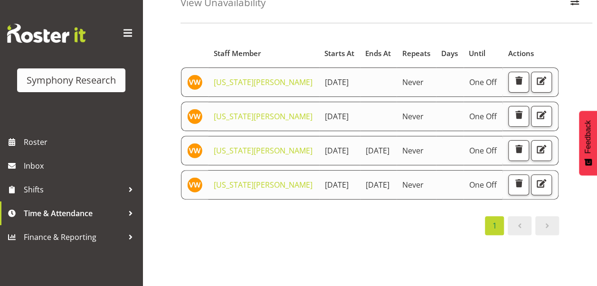
click at [137, 278] on div "Symphony Research Roster Inbox Shifts Time & Attendance Finance & Reporting" at bounding box center [71, 143] width 142 height 286
drag, startPoint x: 137, startPoint y: 278, endPoint x: 94, endPoint y: 254, distance: 48.9
click at [94, 254] on div "Symphony Research Roster Inbox Shifts Time & Attendance Finance & Reporting" at bounding box center [71, 143] width 142 height 286
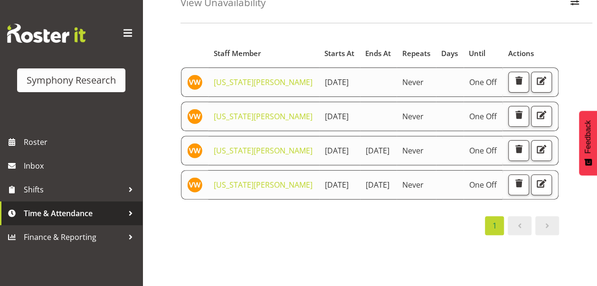
click at [129, 216] on div at bounding box center [130, 213] width 14 height 14
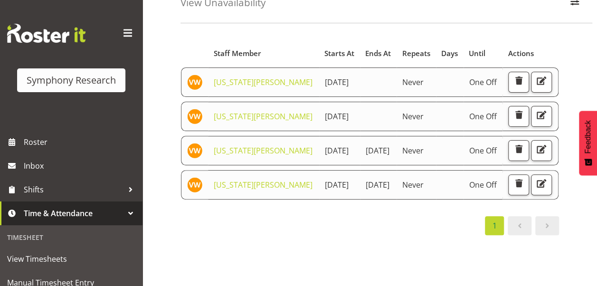
click at [104, 209] on span "Time & Attendance" at bounding box center [74, 213] width 100 height 14
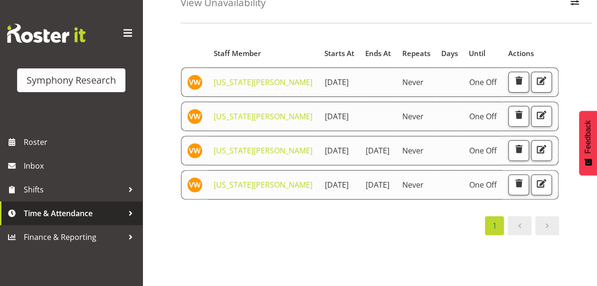
click at [104, 209] on span "Time & Attendance" at bounding box center [74, 213] width 100 height 14
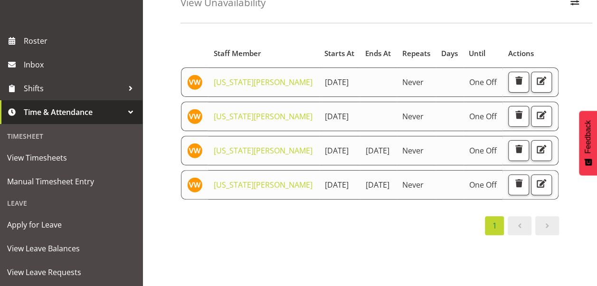
scroll to position [152, 0]
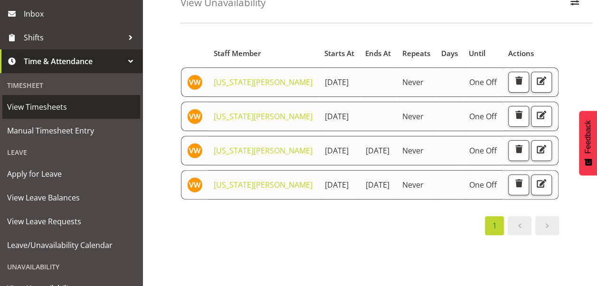
click at [50, 107] on span "View Timesheets" at bounding box center [71, 107] width 128 height 14
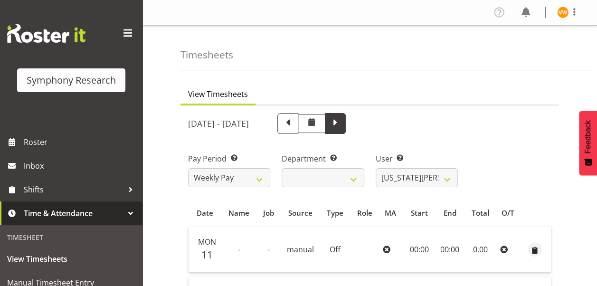
click at [341, 122] on span at bounding box center [335, 122] width 12 height 12
select select
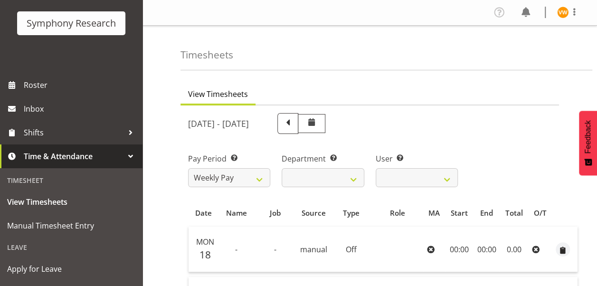
scroll to position [76, 0]
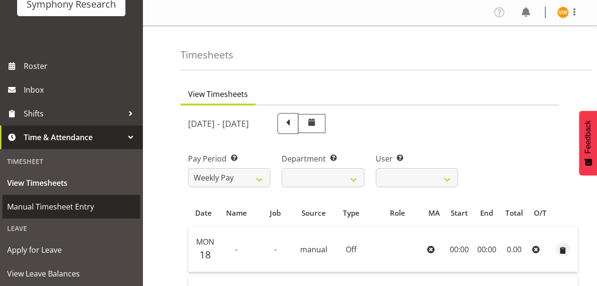
click at [56, 207] on span "Manual Timesheet Entry" at bounding box center [71, 206] width 128 height 14
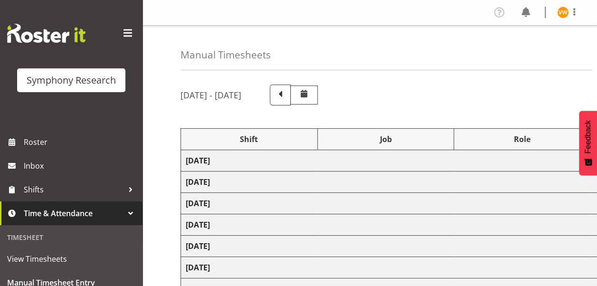
select select "67675"
select select "7759"
select select "47"
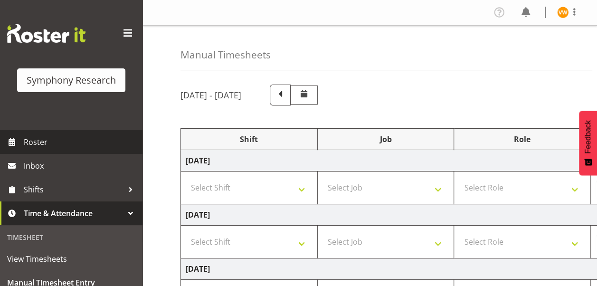
click at [37, 144] on span "Roster" at bounding box center [81, 142] width 114 height 14
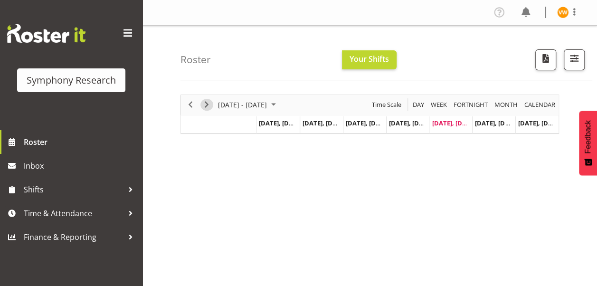
click at [210, 104] on span "Next" at bounding box center [206, 105] width 11 height 12
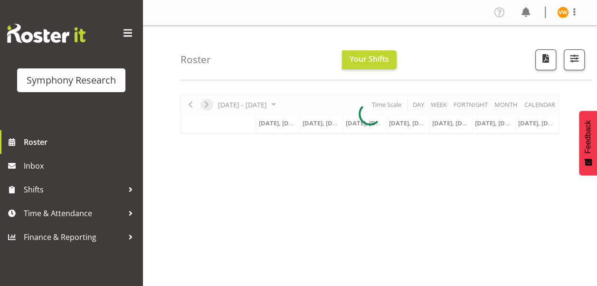
click at [210, 104] on div at bounding box center [369, 113] width 378 height 39
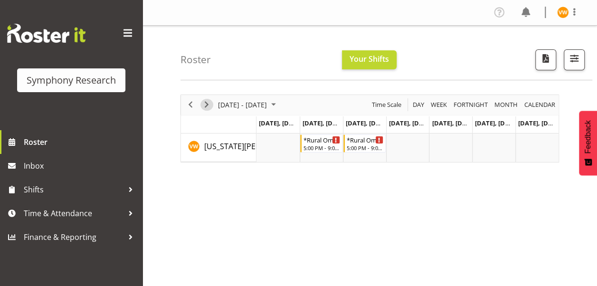
click at [206, 104] on span "Next" at bounding box center [206, 105] width 11 height 12
click at [359, 146] on td "Timeline Week of September 5, 2025" at bounding box center [364, 147] width 43 height 28
click at [280, 144] on td "Timeline Week of September 5, 2025" at bounding box center [277, 147] width 43 height 28
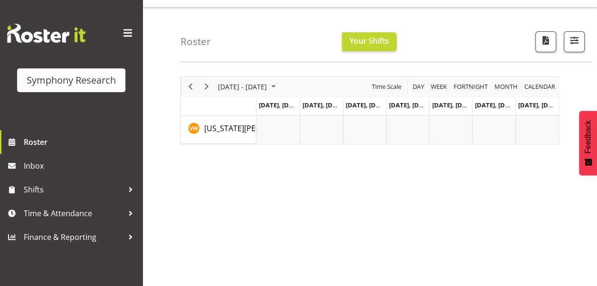
scroll to position [20, 0]
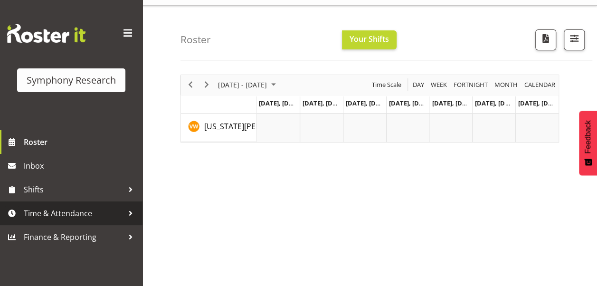
click at [125, 212] on div at bounding box center [130, 213] width 14 height 14
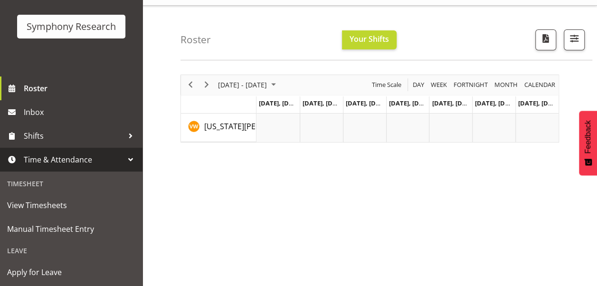
scroll to position [57, 0]
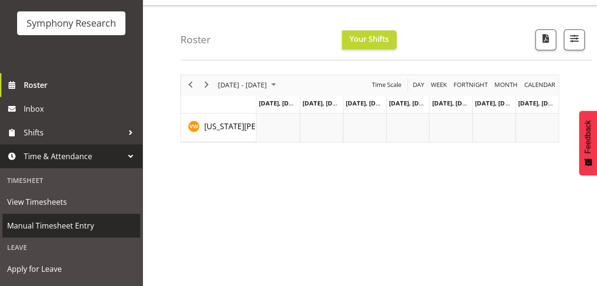
click at [56, 234] on link "Manual Timesheet Entry" at bounding box center [71, 226] width 138 height 24
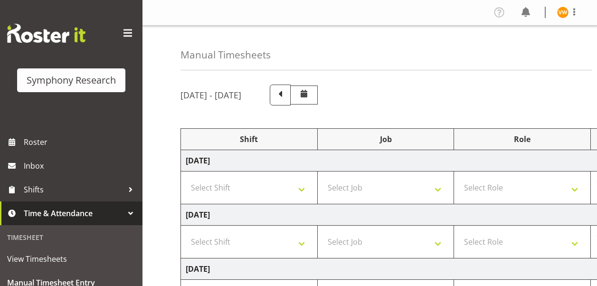
select select "67675"
select select "7759"
select select "47"
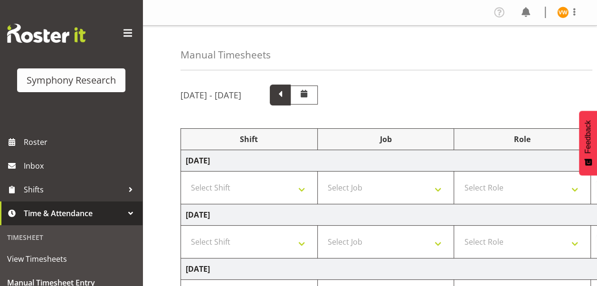
click at [286, 95] on span at bounding box center [280, 94] width 12 height 12
click at [334, 93] on span at bounding box center [327, 94] width 12 height 12
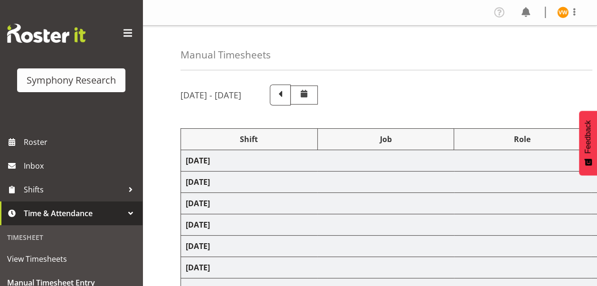
click at [393, 93] on div "August 18th - August 24th 2025" at bounding box center [369, 95] width 378 height 21
select select "67675"
select select "7759"
select select "47"
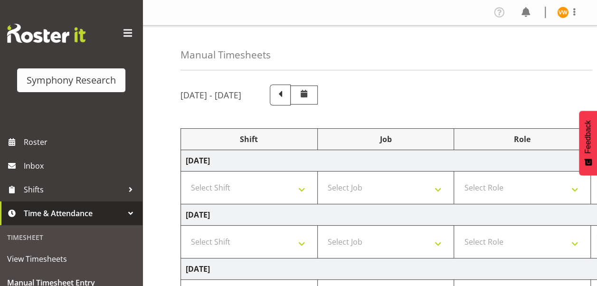
click at [393, 93] on div "August 18th - August 24th 2025" at bounding box center [369, 95] width 378 height 21
click at [286, 93] on span at bounding box center [280, 94] width 12 height 12
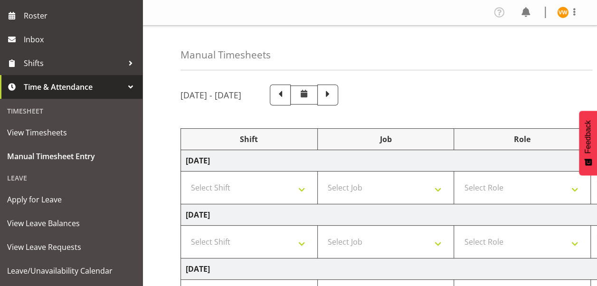
scroll to position [168, 0]
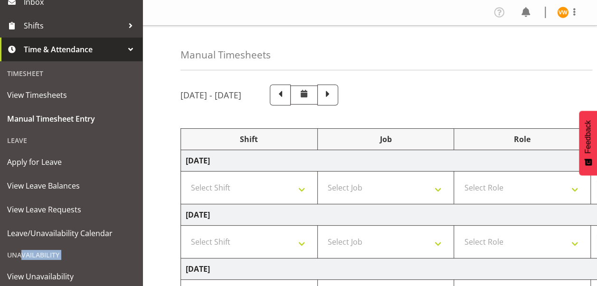
click at [134, 282] on div "Timesheet View Timesheets Manual Timesheet Entry Leave Apply for Leave View Lea…" at bounding box center [71, 187] width 142 height 253
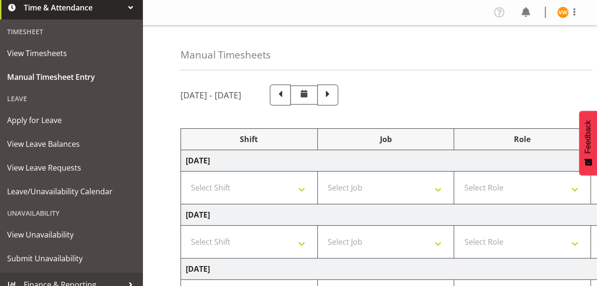
scroll to position [216, 0]
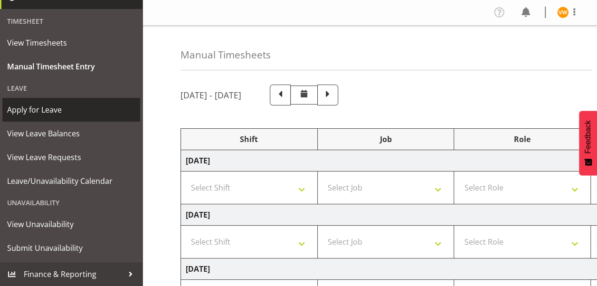
click at [36, 109] on span "Apply for Leave" at bounding box center [71, 110] width 128 height 14
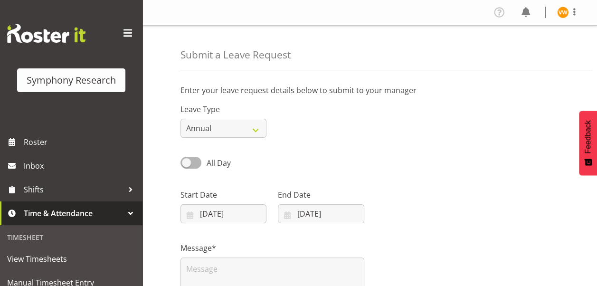
click at [462, 88] on p "Enter your leave request details below to submit to your manager" at bounding box center [369, 90] width 378 height 11
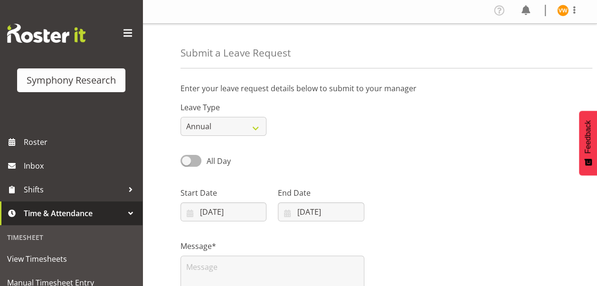
scroll to position [4, 0]
